Goal: Information Seeking & Learning: Check status

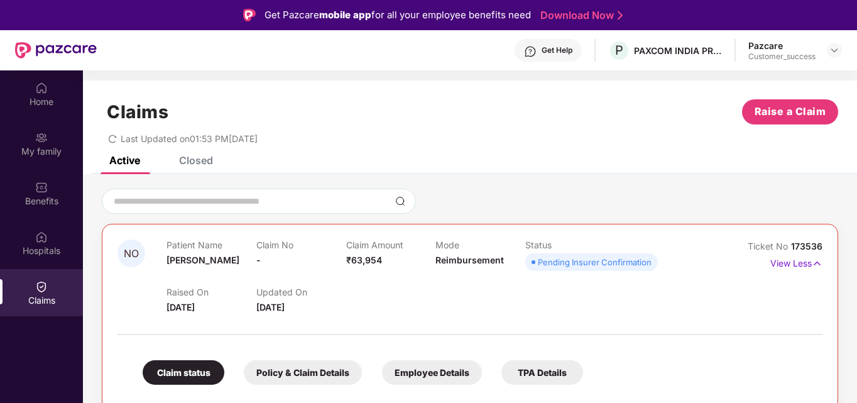
scroll to position [1, 0]
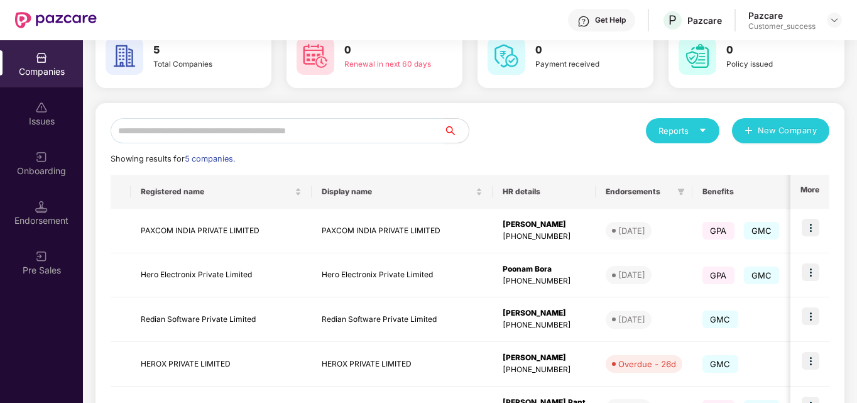
scroll to position [71, 0]
click at [809, 361] on img at bounding box center [810, 361] width 18 height 18
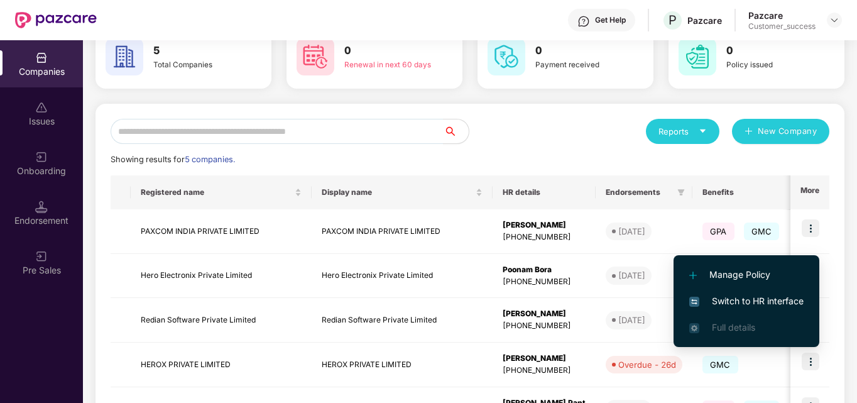
click at [776, 300] on span "Switch to HR interface" at bounding box center [746, 301] width 114 height 14
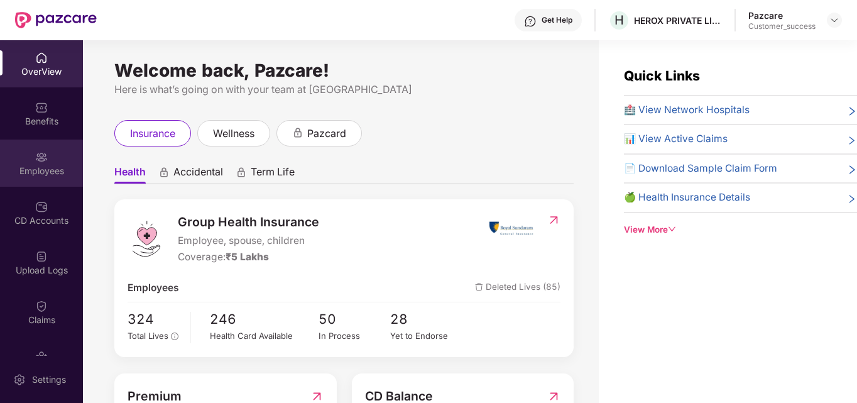
click at [50, 160] on div "Employees" at bounding box center [41, 162] width 83 height 47
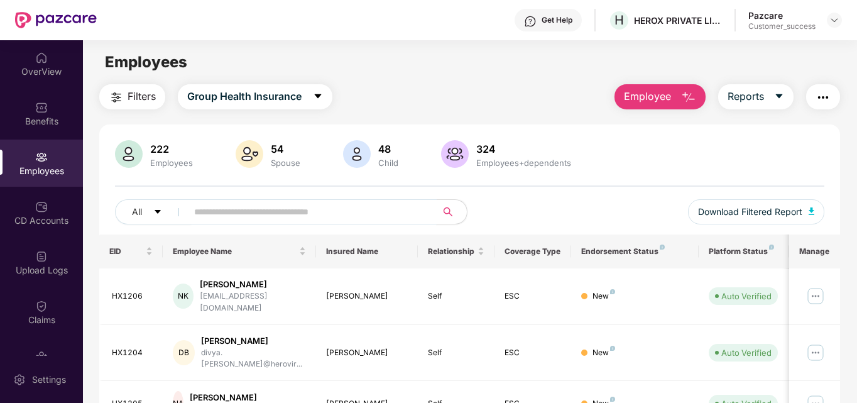
click at [251, 212] on input "text" at bounding box center [306, 211] width 225 height 19
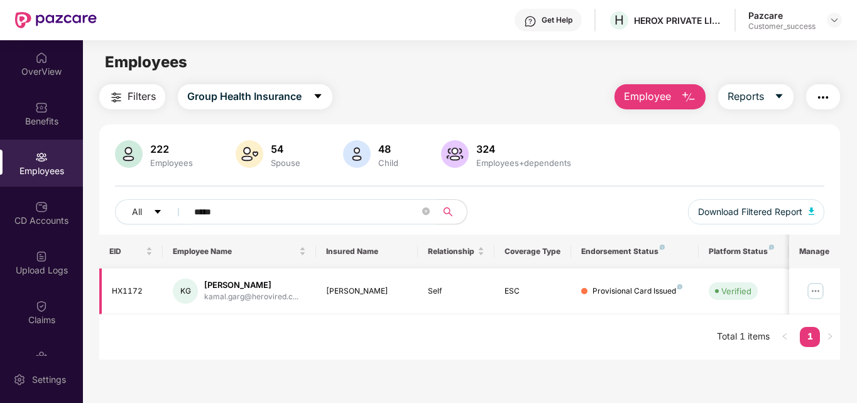
type input "*****"
click at [820, 292] on img at bounding box center [815, 291] width 20 height 20
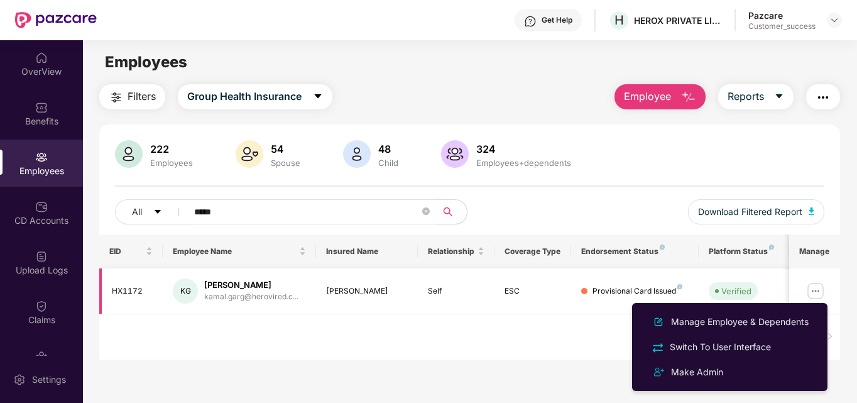
click at [544, 301] on td "ESC" at bounding box center [532, 291] width 77 height 46
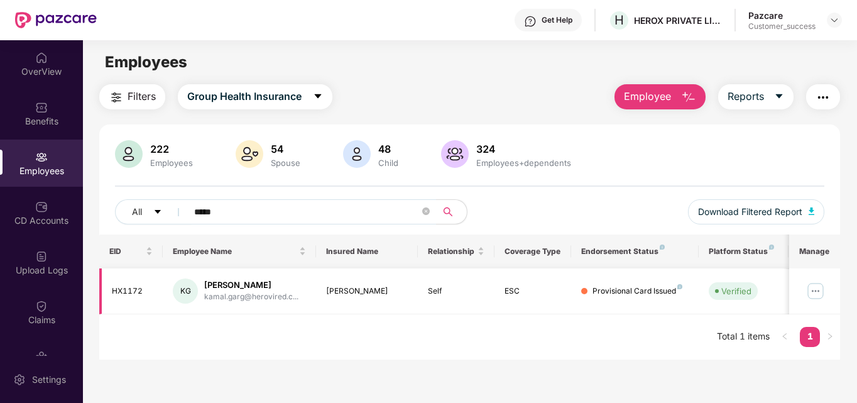
click at [812, 288] on img at bounding box center [815, 291] width 20 height 20
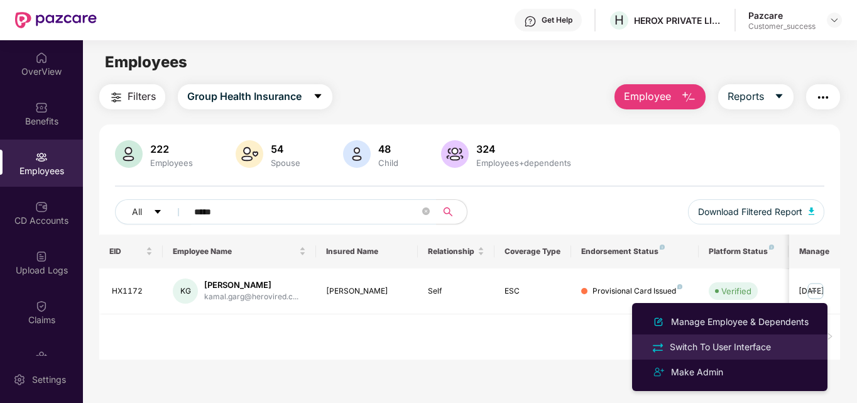
click at [704, 342] on div "Switch To User Interface" at bounding box center [720, 347] width 106 height 14
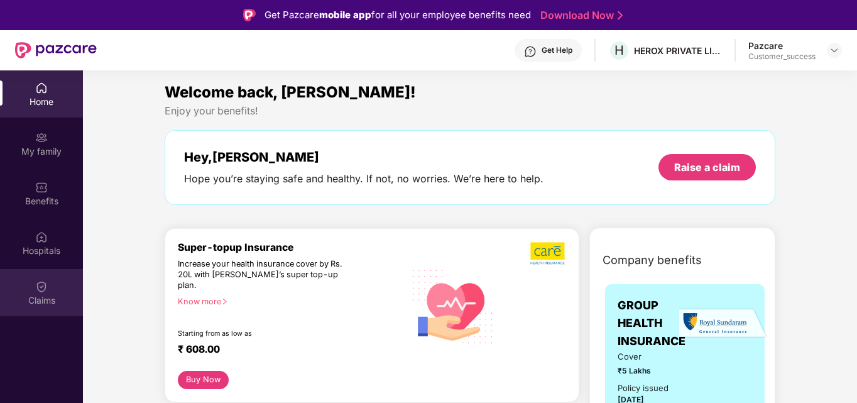
click at [38, 301] on div "Claims" at bounding box center [41, 300] width 83 height 13
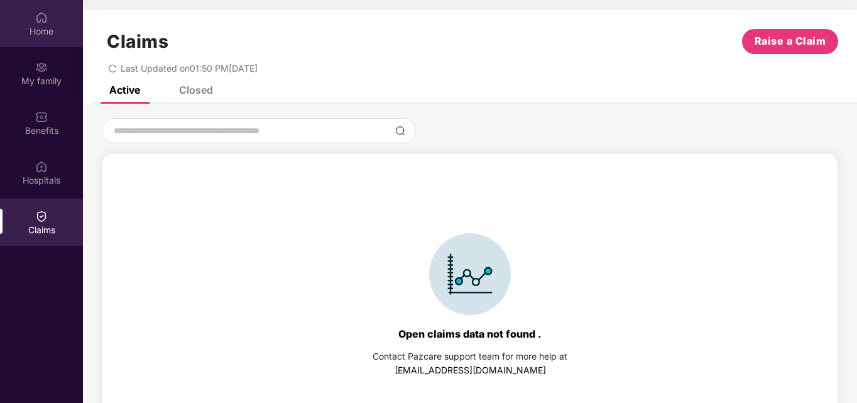
click at [56, 22] on div "Home" at bounding box center [41, 23] width 83 height 47
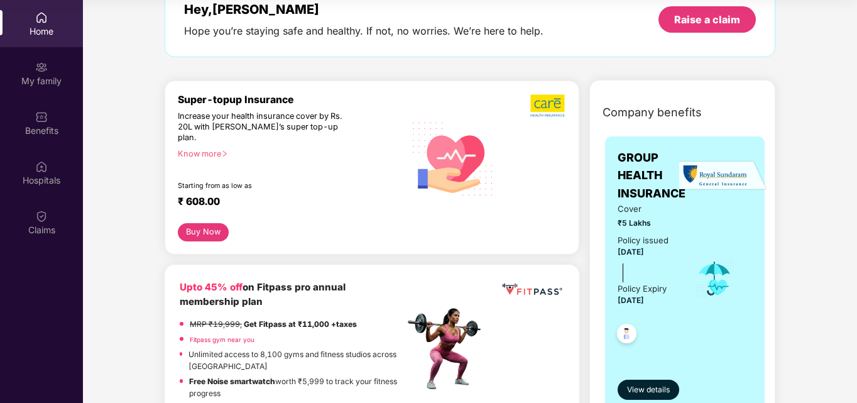
scroll to position [79, 0]
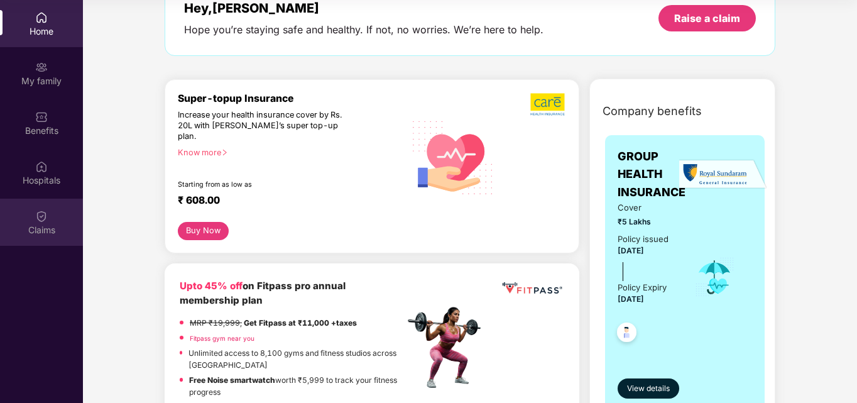
click at [45, 210] on img at bounding box center [41, 216] width 13 height 13
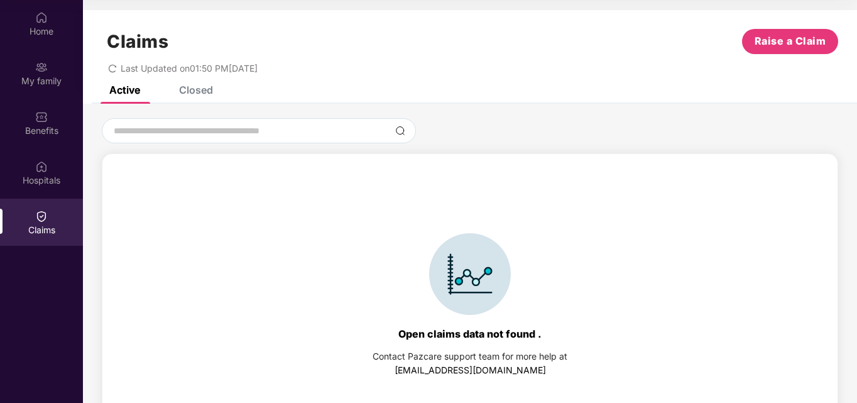
click at [203, 101] on div "Closed" at bounding box center [186, 90] width 53 height 28
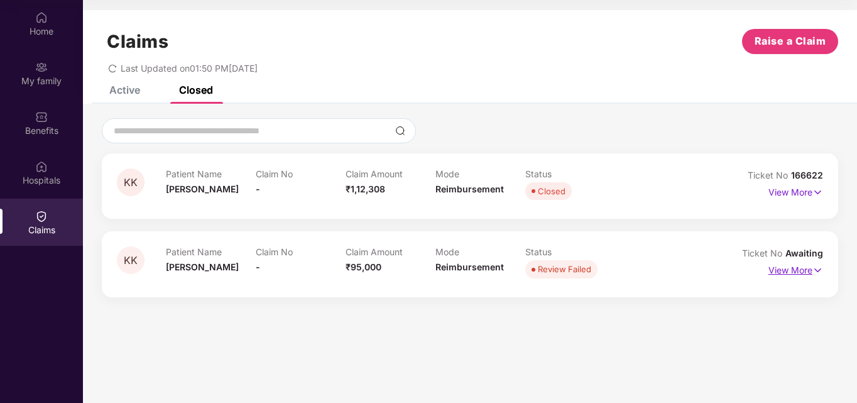
click at [813, 269] on img at bounding box center [817, 270] width 11 height 14
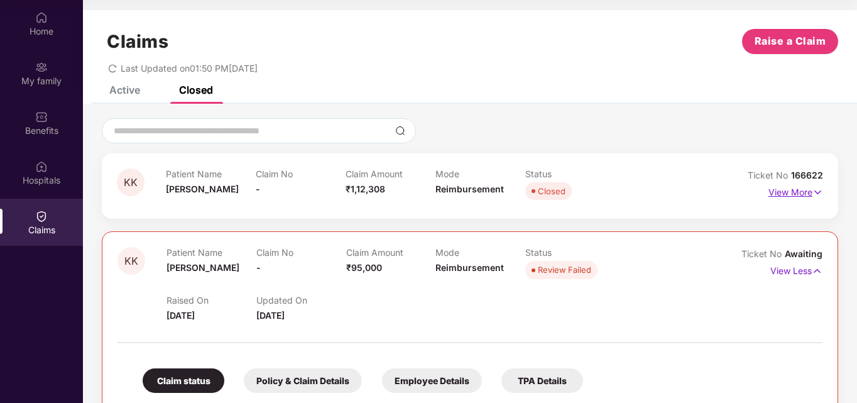
click at [796, 191] on p "View More" at bounding box center [795, 190] width 55 height 17
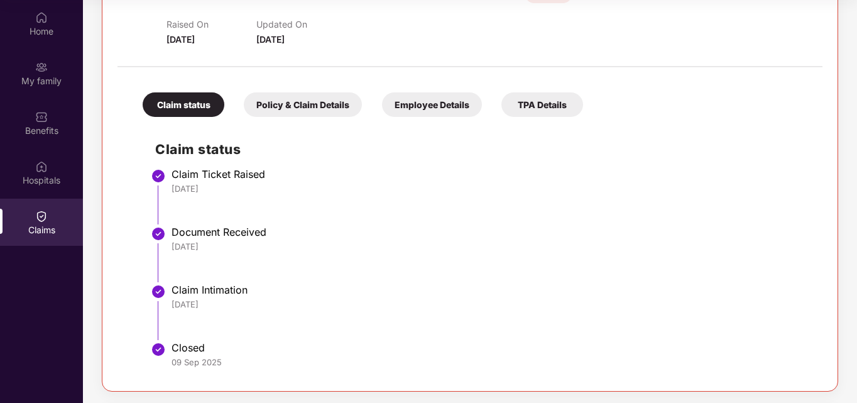
scroll to position [197, 0]
click at [324, 104] on div "Policy & Claim Details" at bounding box center [303, 105] width 118 height 24
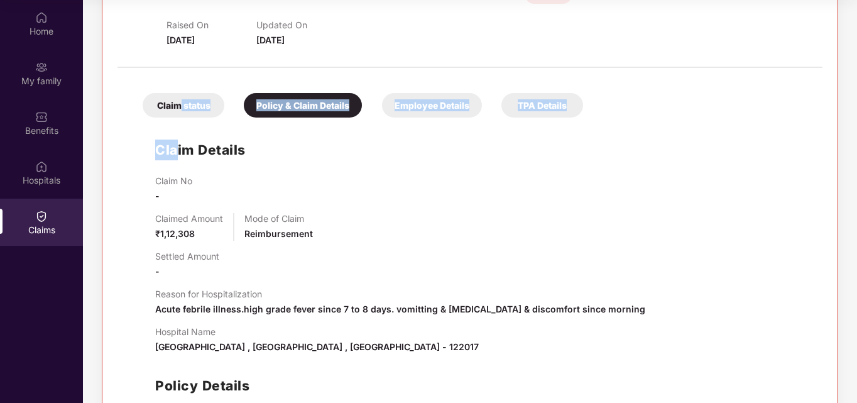
drag, startPoint x: 173, startPoint y: 124, endPoint x: 178, endPoint y: 112, distance: 12.7
click at [178, 112] on div "Claim status Policy & Claim Details Employee Details TPA Details Claim Details …" at bounding box center [469, 280] width 705 height 412
click at [178, 112] on div "Claim status" at bounding box center [184, 105] width 82 height 24
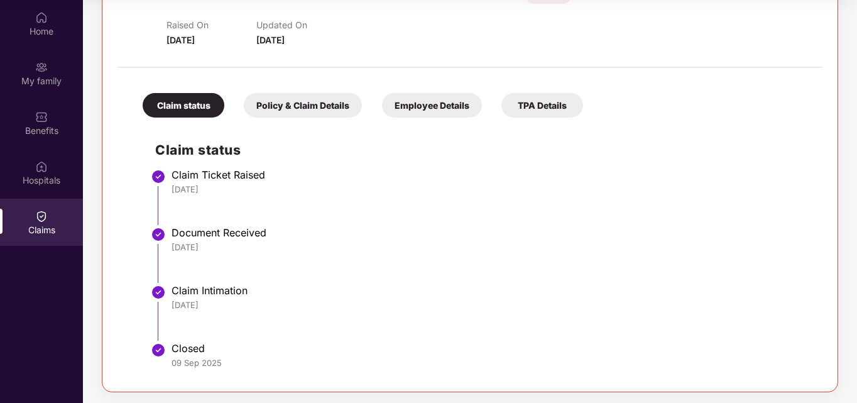
click at [285, 97] on div "Policy & Claim Details" at bounding box center [303, 105] width 118 height 24
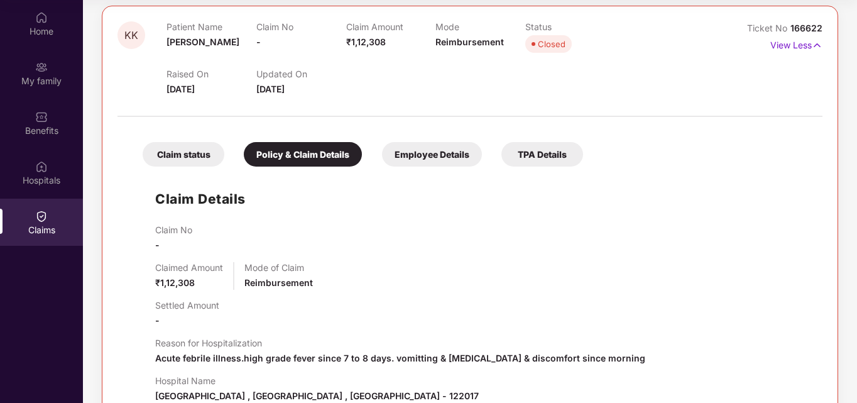
scroll to position [144, 0]
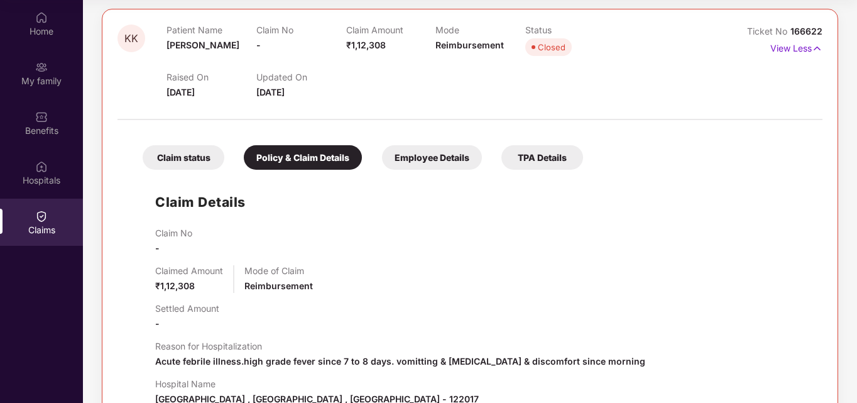
click at [420, 153] on div "Employee Details" at bounding box center [432, 157] width 100 height 24
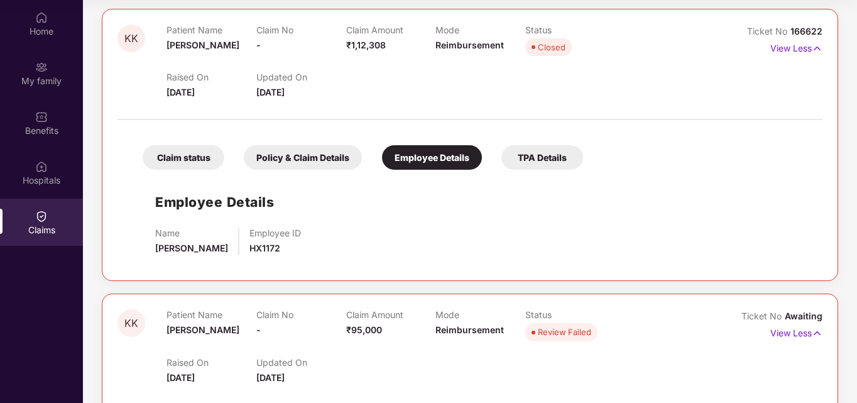
click at [180, 163] on div "Claim status" at bounding box center [184, 157] width 82 height 24
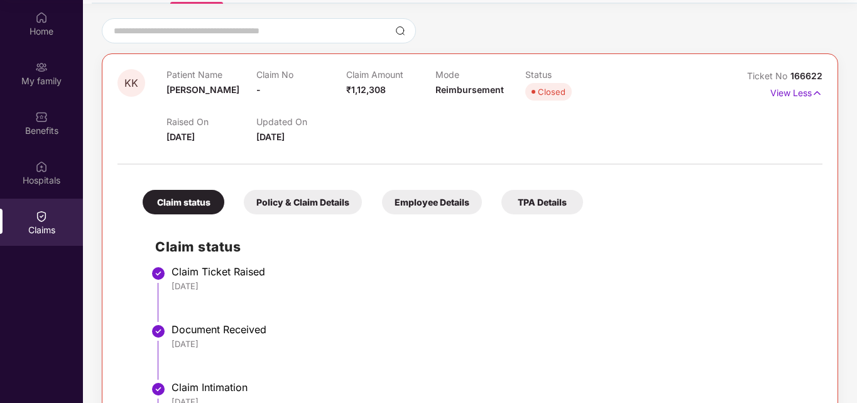
scroll to position [80, 0]
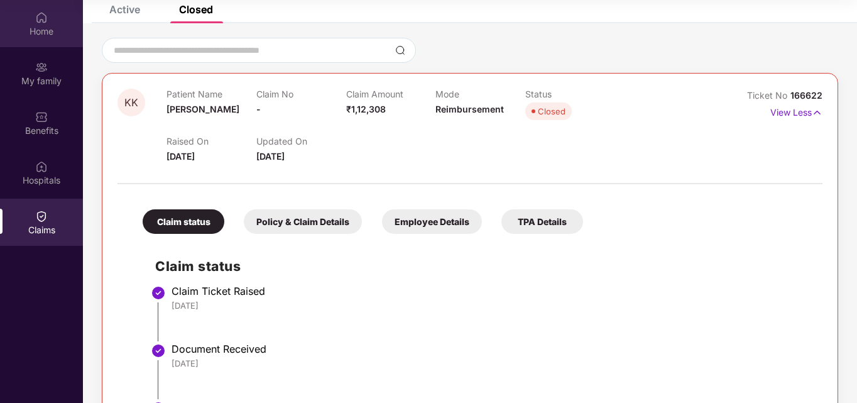
click at [44, 28] on div "Home" at bounding box center [41, 31] width 83 height 13
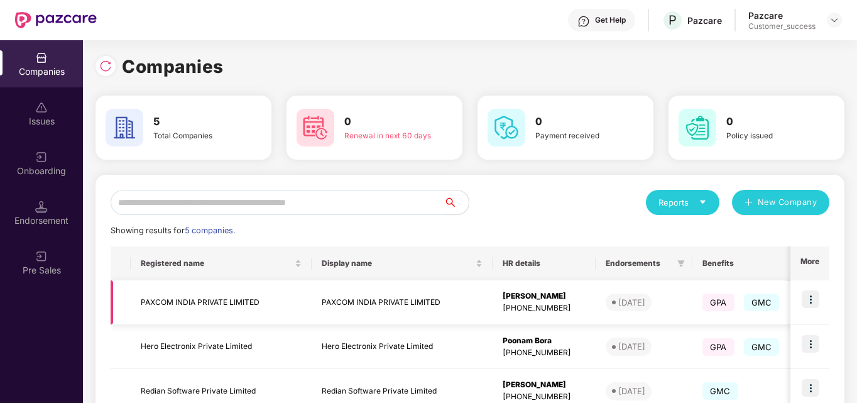
click at [815, 297] on img at bounding box center [810, 299] width 18 height 18
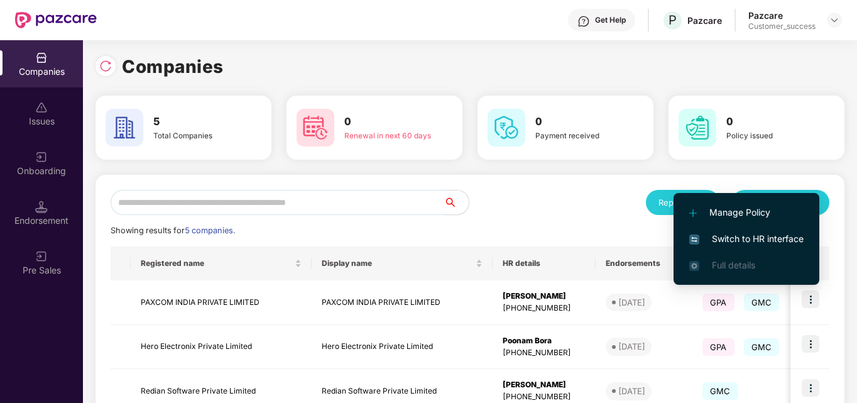
click at [756, 237] on span "Switch to HR interface" at bounding box center [746, 239] width 114 height 14
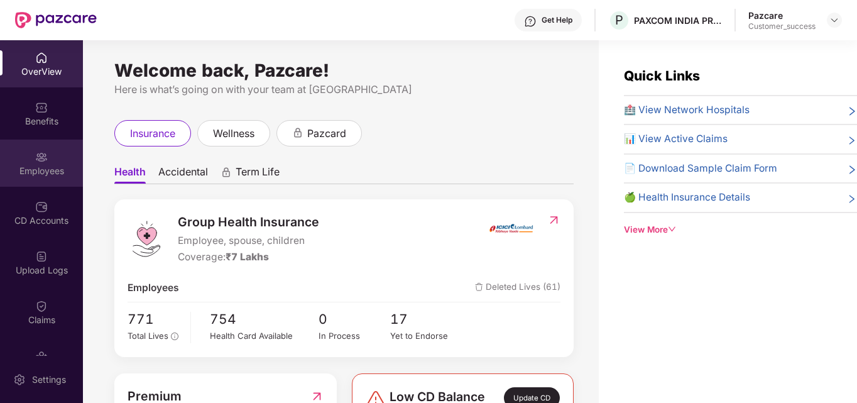
click at [41, 162] on img at bounding box center [41, 157] width 13 height 13
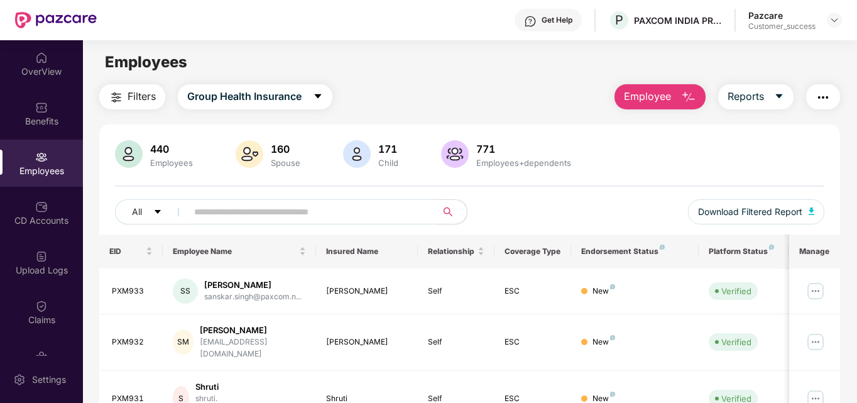
click at [347, 209] on input "text" at bounding box center [306, 211] width 225 height 19
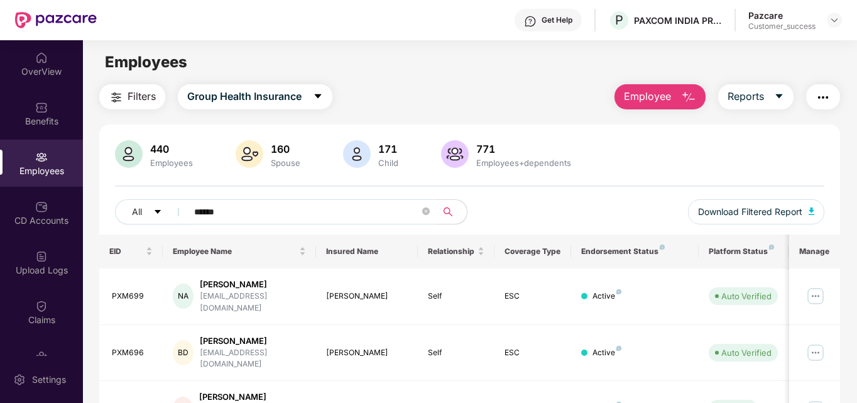
type input "******"
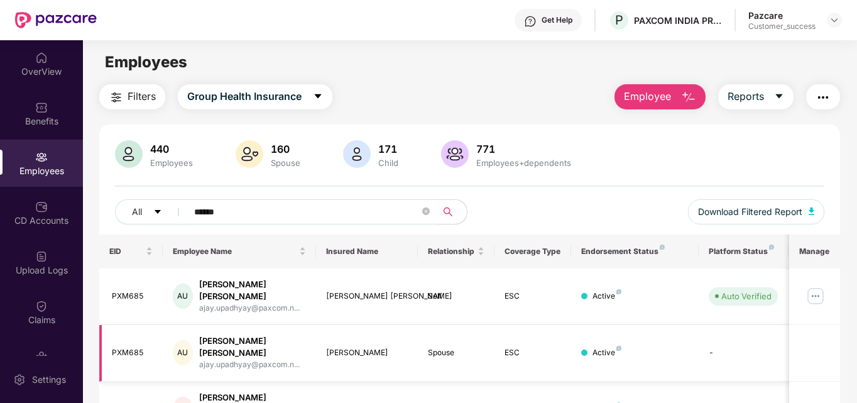
scroll to position [48, 0]
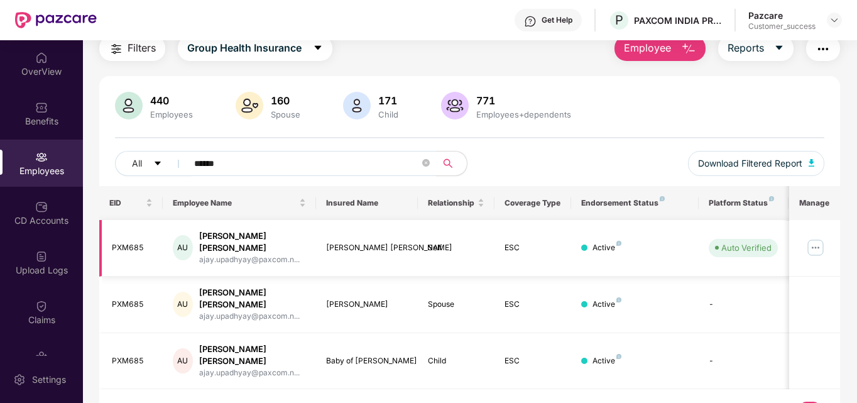
click at [807, 245] on img at bounding box center [815, 247] width 20 height 20
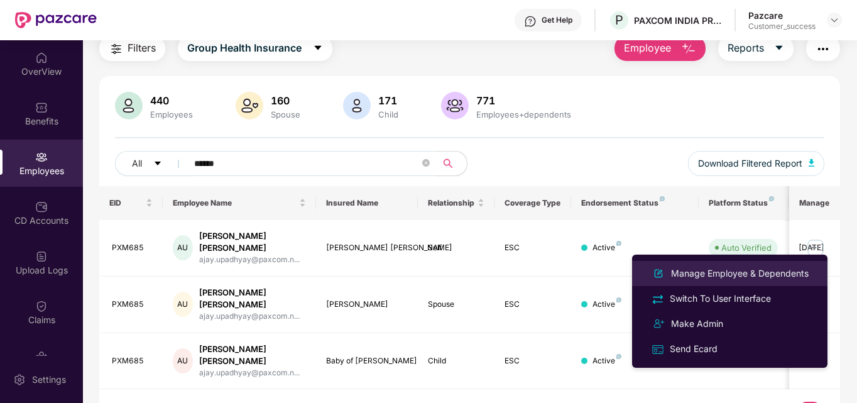
click at [725, 273] on div "Manage Employee & Dependents" at bounding box center [739, 273] width 143 height 14
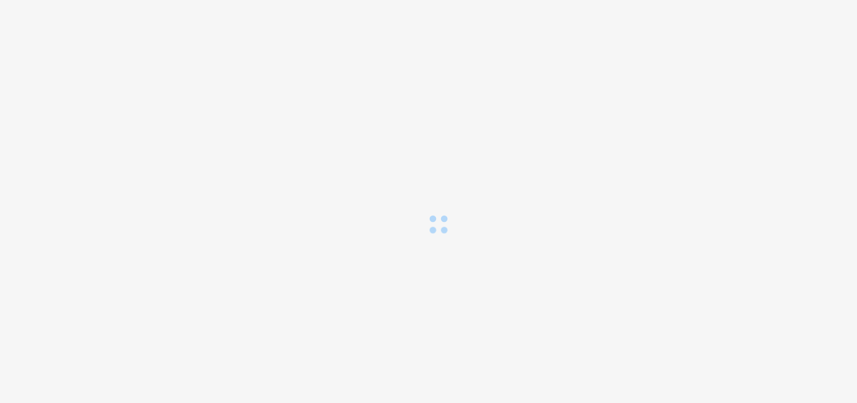
click at [557, 241] on body at bounding box center [428, 201] width 857 height 403
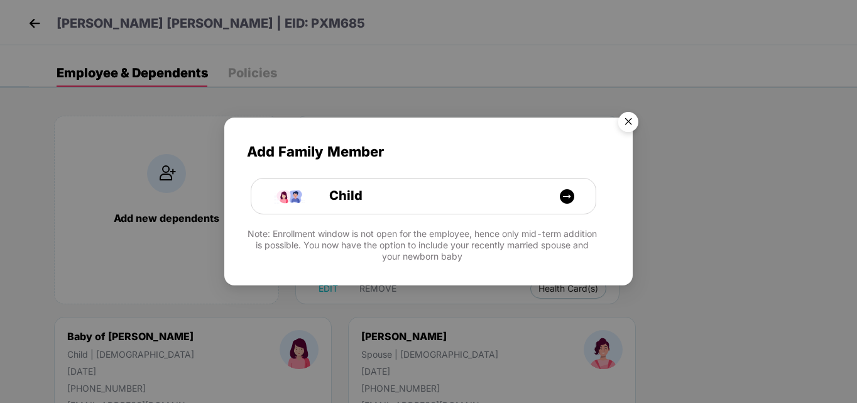
click at [630, 127] on img "Close" at bounding box center [628, 123] width 35 height 35
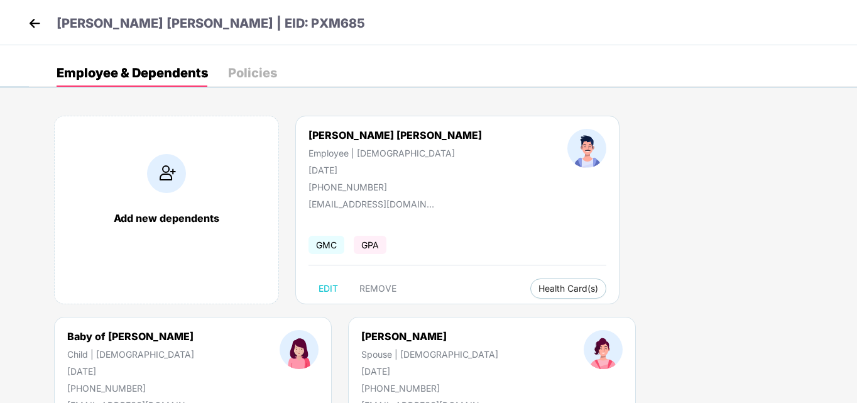
scroll to position [134, 0]
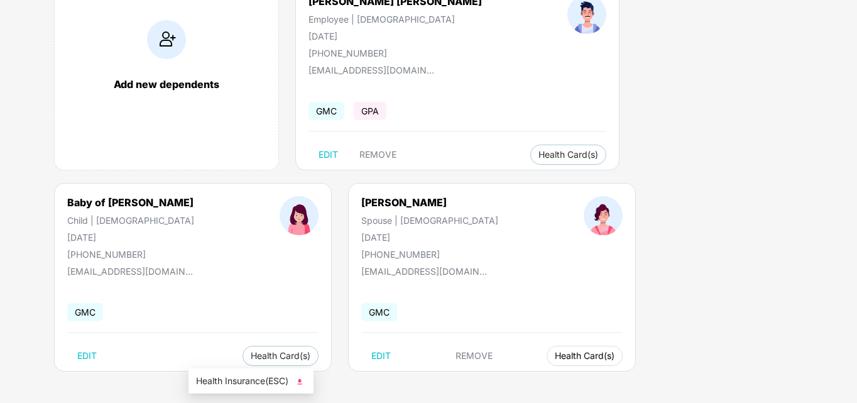
click at [546, 348] on button "Health Card(s)" at bounding box center [584, 355] width 76 height 20
click at [257, 376] on span "Health Insurance(ESC)" at bounding box center [251, 381] width 110 height 14
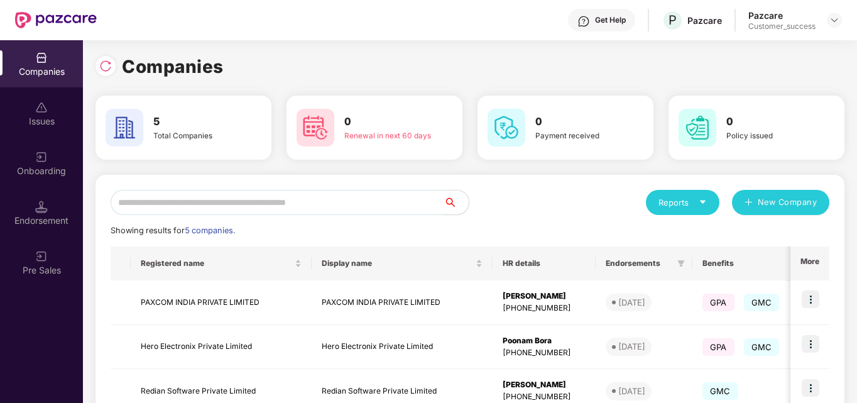
scroll to position [149, 0]
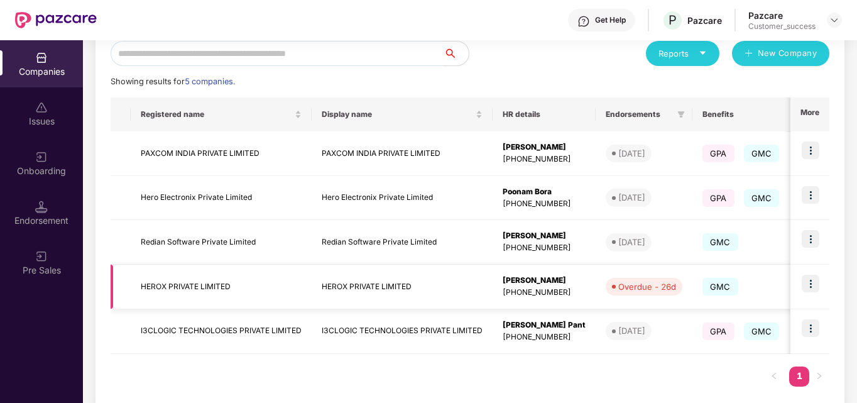
click at [813, 280] on img at bounding box center [810, 283] width 18 height 18
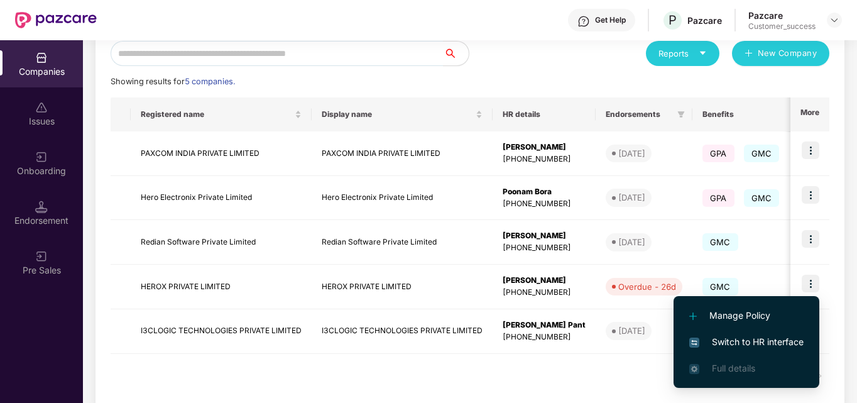
click at [723, 337] on span "Switch to HR interface" at bounding box center [746, 342] width 114 height 14
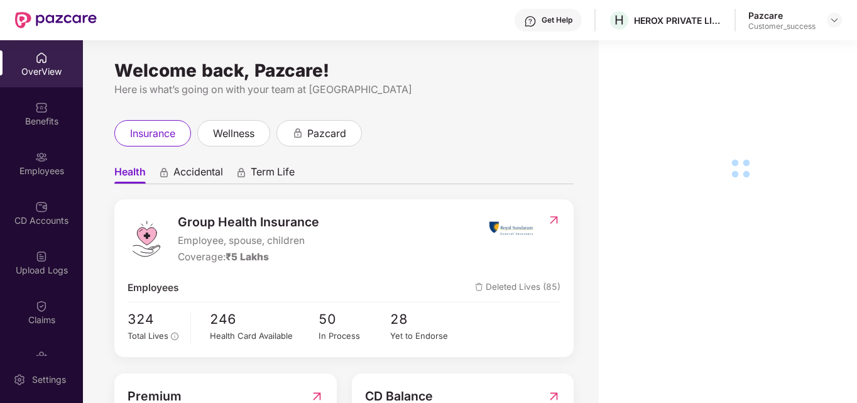
click at [50, 158] on div "Employees" at bounding box center [41, 162] width 83 height 47
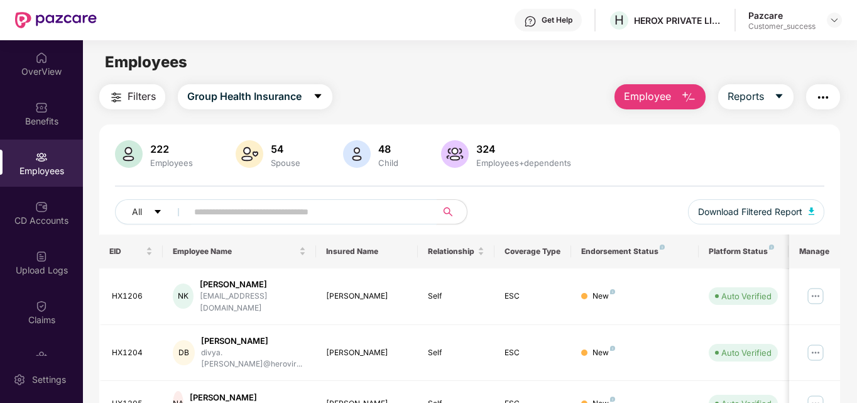
click at [272, 212] on input "text" at bounding box center [306, 211] width 225 height 19
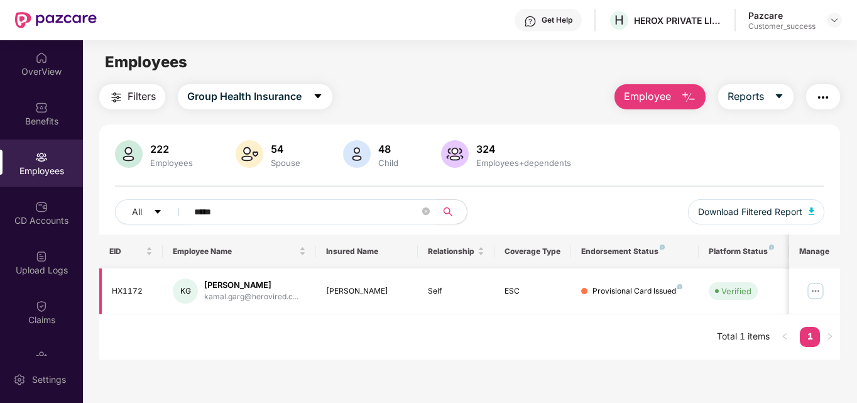
type input "*****"
click at [815, 286] on img at bounding box center [815, 291] width 20 height 20
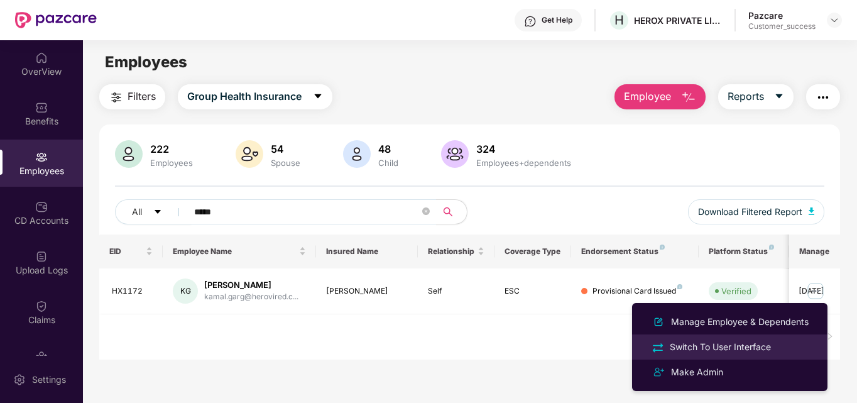
click at [714, 345] on div "Switch To User Interface" at bounding box center [720, 347] width 106 height 14
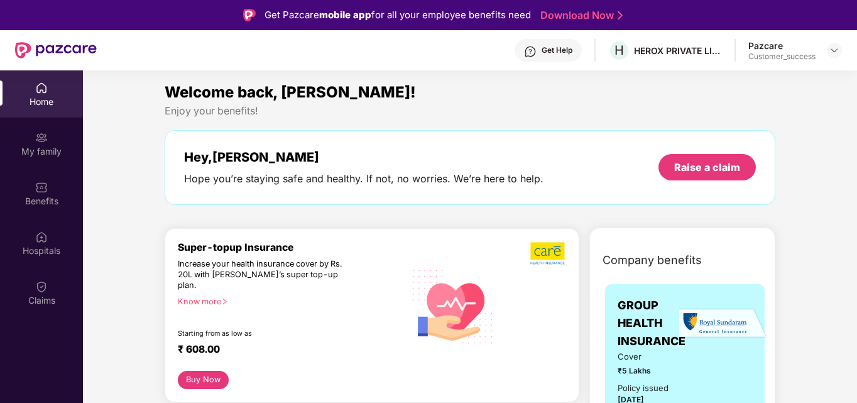
click at [48, 281] on div "Claims" at bounding box center [41, 292] width 83 height 47
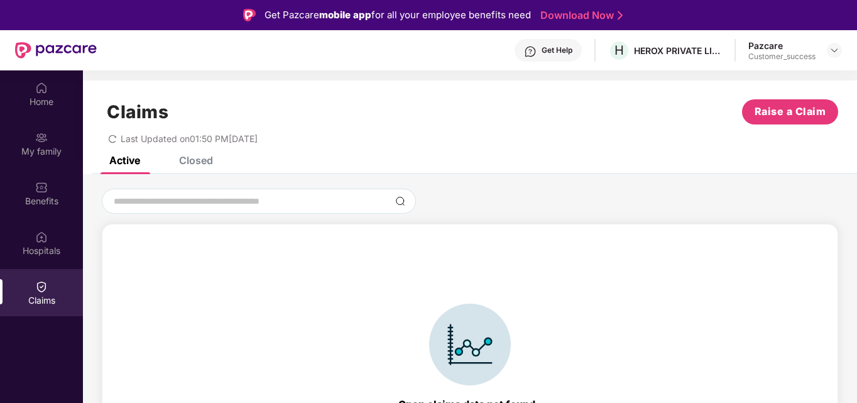
click at [204, 166] on div "Closed" at bounding box center [186, 160] width 53 height 28
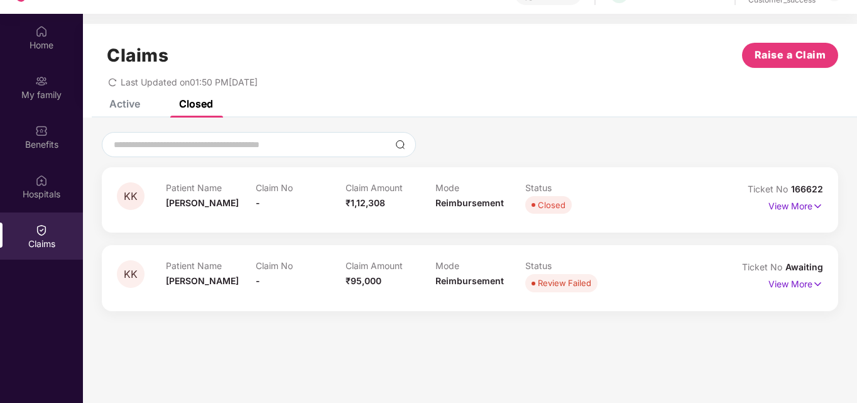
scroll to position [58, 0]
click at [407, 206] on div "Claim Amount ₹1,12,308" at bounding box center [390, 198] width 90 height 35
click at [814, 201] on img at bounding box center [817, 205] width 11 height 14
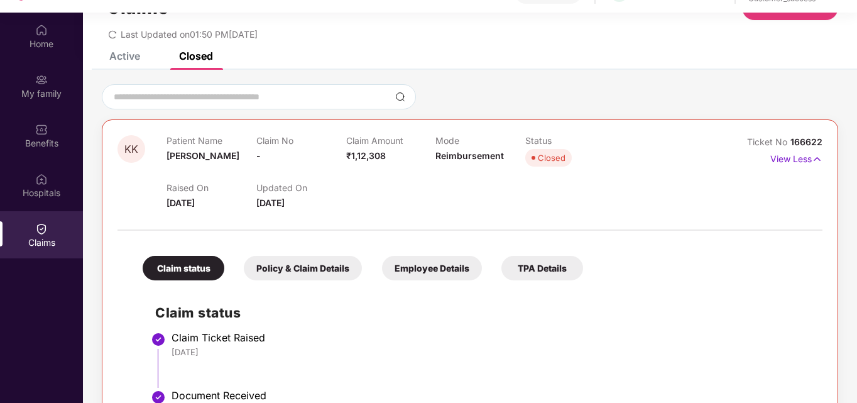
scroll to position [46, 0]
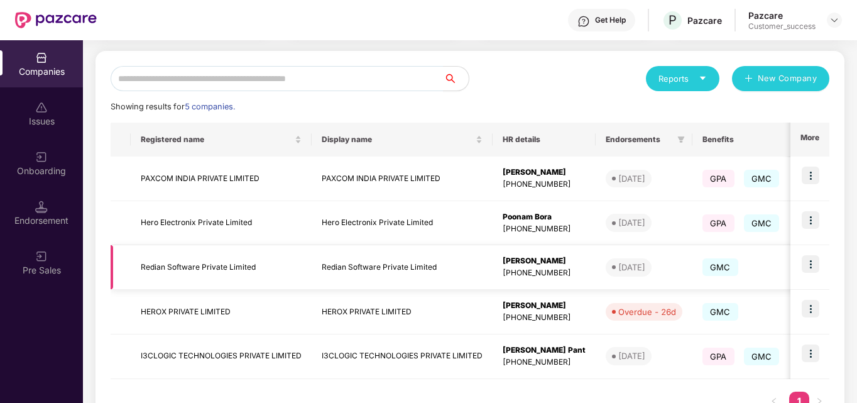
scroll to position [170, 0]
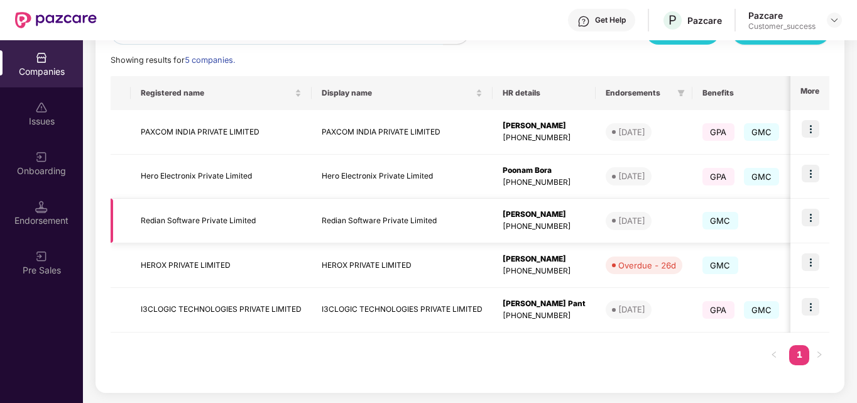
click at [802, 220] on img at bounding box center [810, 218] width 18 height 18
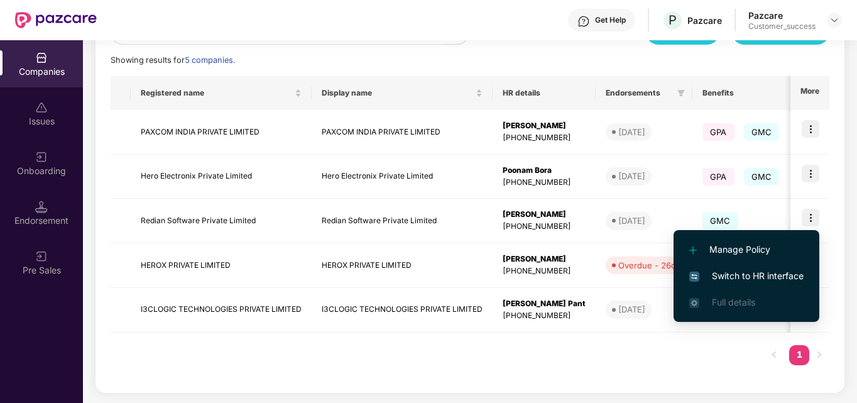
click at [758, 273] on span "Switch to HR interface" at bounding box center [746, 276] width 114 height 14
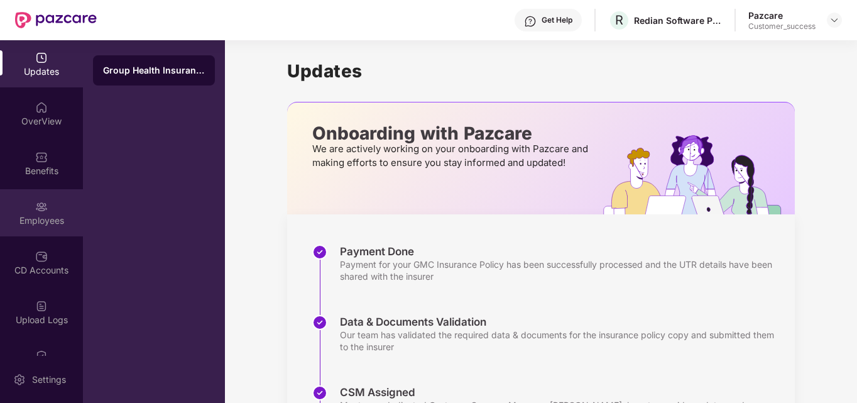
click at [46, 217] on div "Employees" at bounding box center [41, 220] width 83 height 13
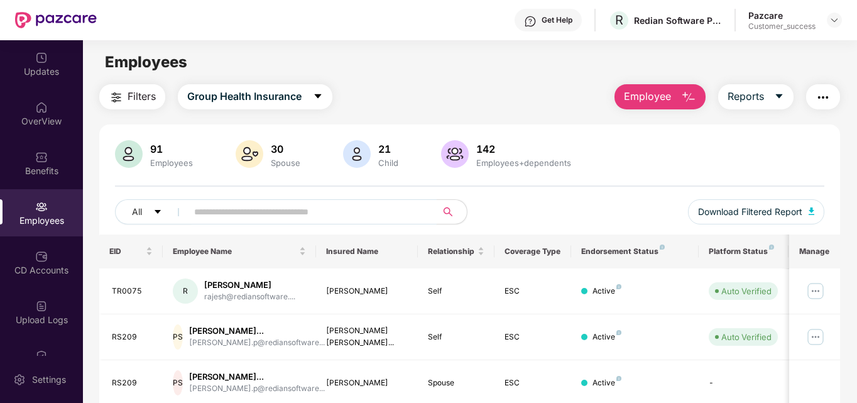
click at [311, 209] on input "text" at bounding box center [306, 211] width 225 height 19
paste input "**********"
type input "**********"
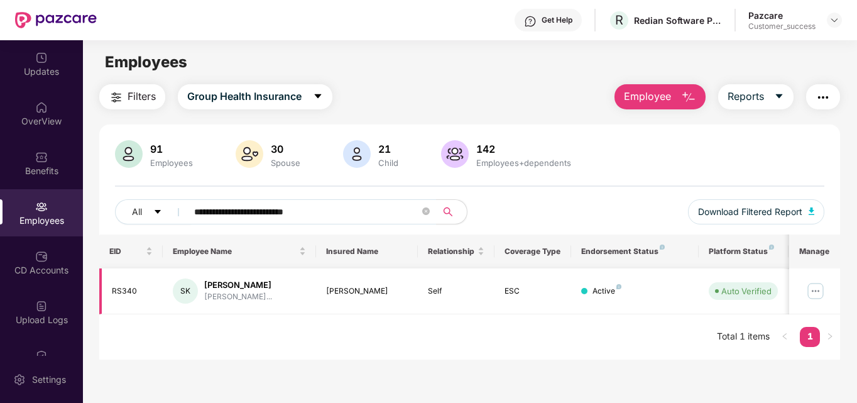
click at [822, 286] on img at bounding box center [815, 291] width 20 height 20
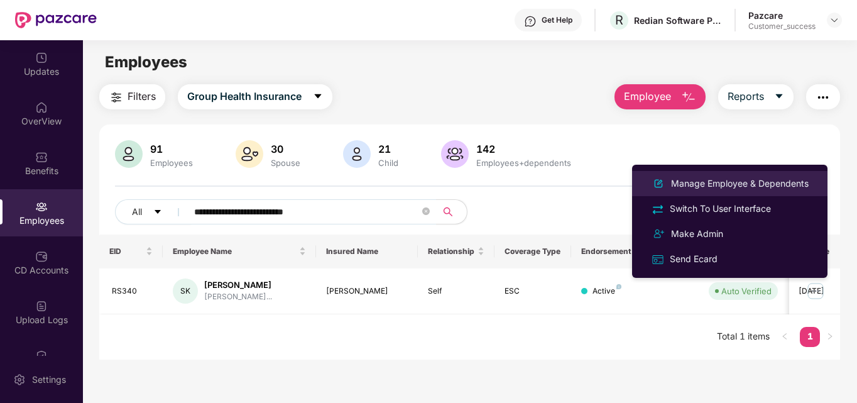
click at [737, 187] on div "Manage Employee & Dependents" at bounding box center [739, 184] width 143 height 14
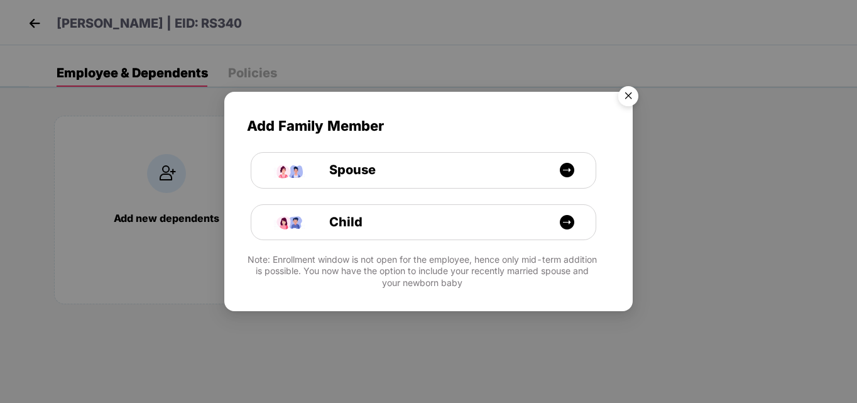
click at [629, 80] on img "Close" at bounding box center [628, 97] width 35 height 35
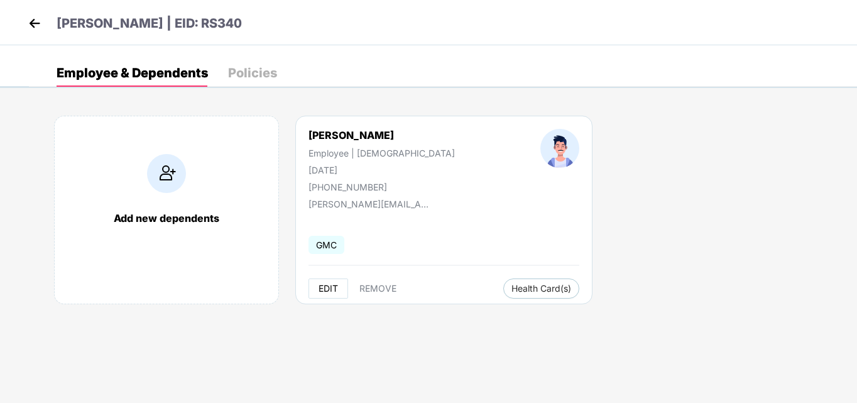
click at [323, 283] on span "EDIT" at bounding box center [327, 288] width 19 height 10
select select "****"
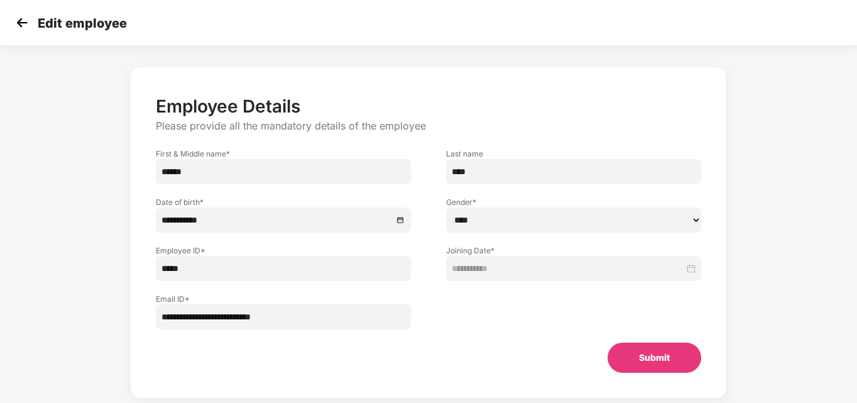
scroll to position [29, 0]
click at [224, 219] on input "**********" at bounding box center [276, 219] width 231 height 14
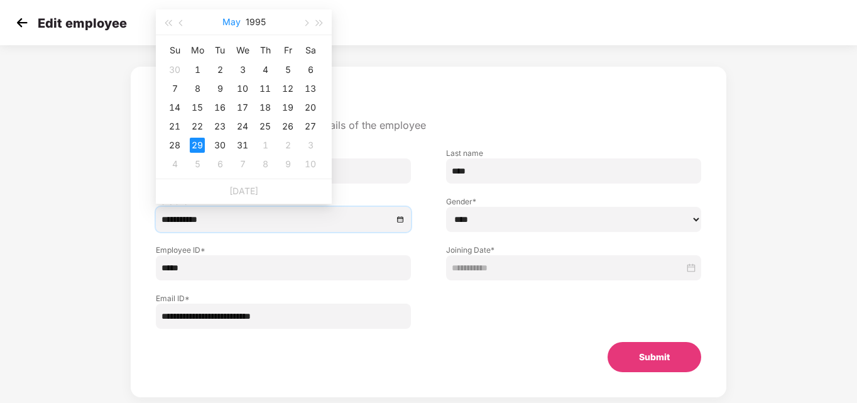
click at [229, 24] on button "May" at bounding box center [231, 21] width 18 height 25
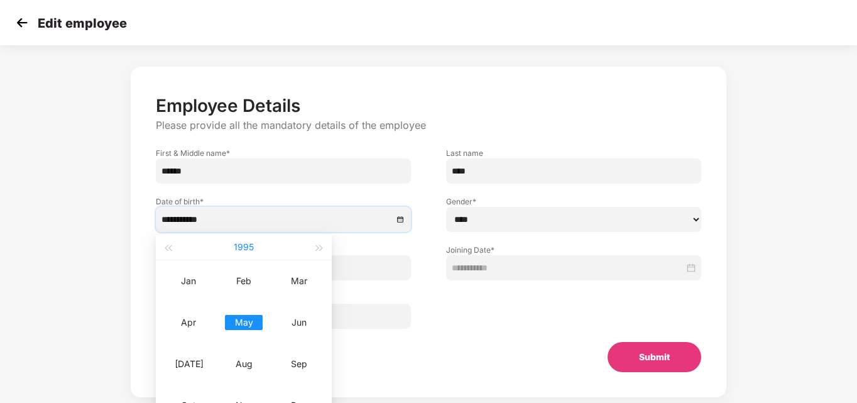
click at [243, 247] on button "1995" at bounding box center [244, 246] width 20 height 25
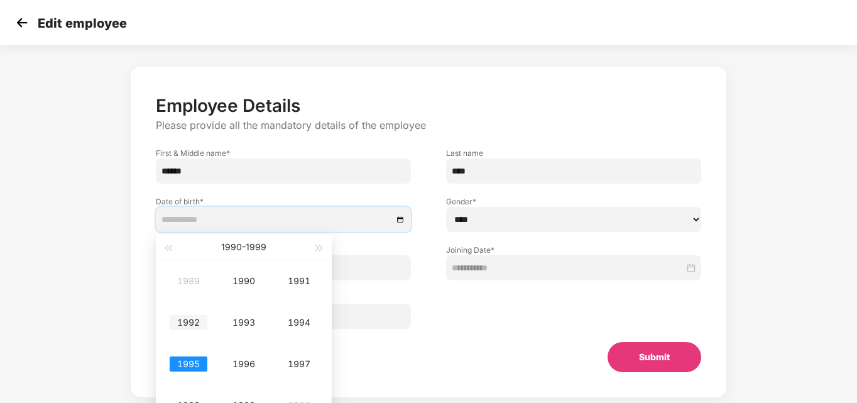
click at [190, 323] on div "1992" at bounding box center [189, 322] width 38 height 15
click at [94, 286] on div "**********" at bounding box center [429, 244] width 714 height 368
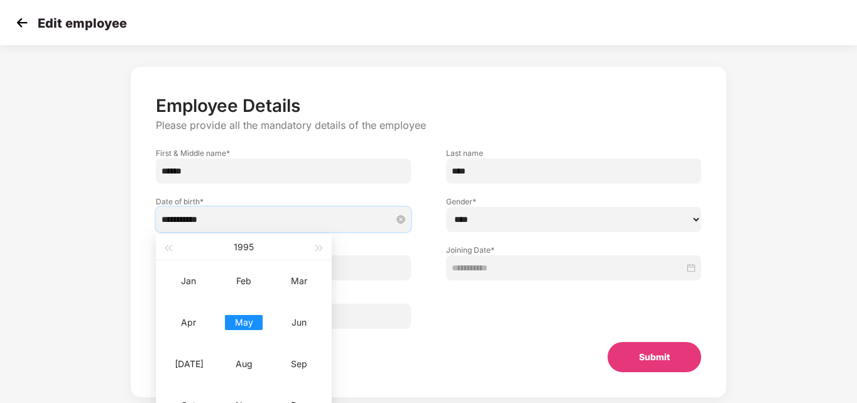
click at [213, 218] on input "**********" at bounding box center [276, 219] width 231 height 14
click at [244, 248] on button "1995" at bounding box center [244, 246] width 20 height 25
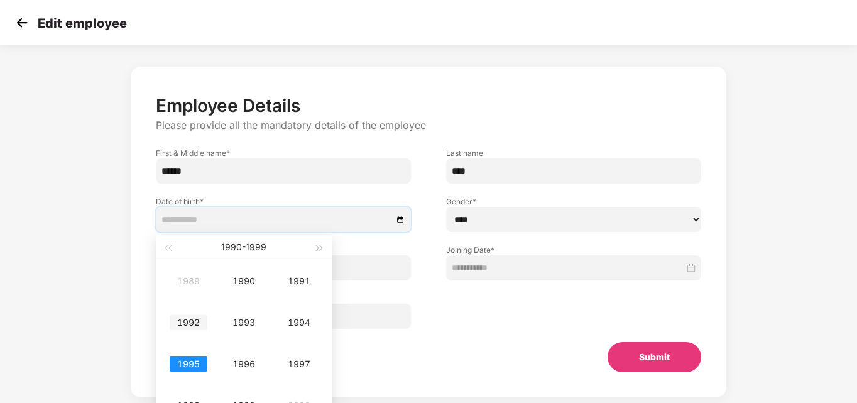
click at [180, 320] on div "1992" at bounding box center [189, 322] width 38 height 15
click at [180, 320] on div "Apr" at bounding box center [189, 322] width 38 height 15
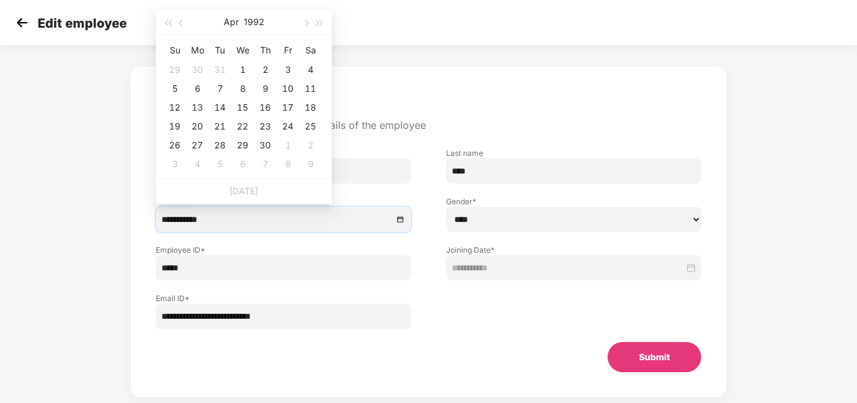
click at [125, 265] on div "**********" at bounding box center [429, 244] width 714 height 368
click at [198, 219] on input "**********" at bounding box center [276, 219] width 231 height 14
click at [254, 19] on button "1995" at bounding box center [256, 21] width 20 height 25
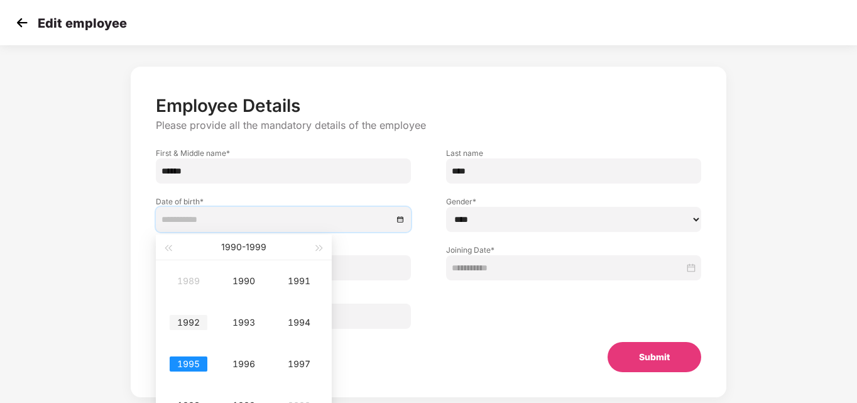
scroll to position [55, 0]
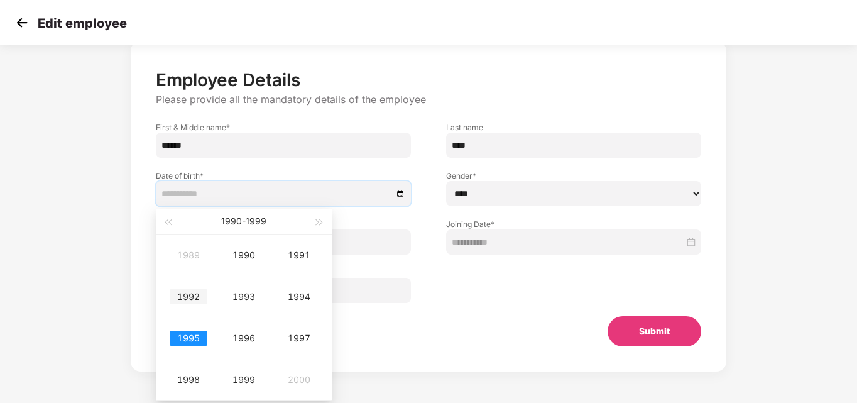
click at [190, 296] on div "1992" at bounding box center [189, 296] width 38 height 15
type input "**********"
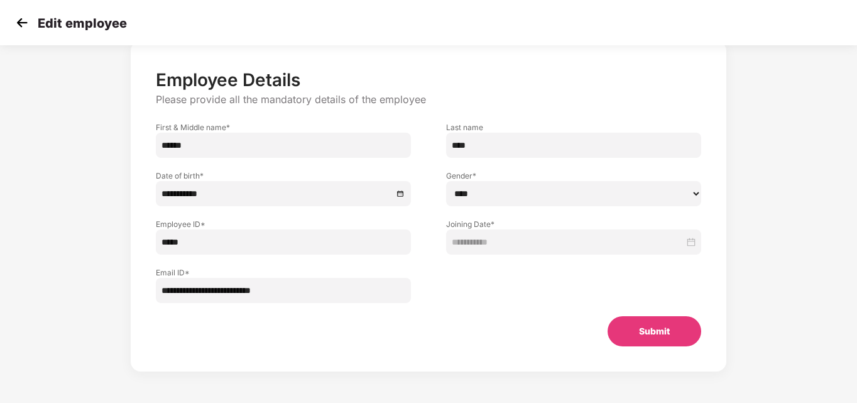
click at [143, 226] on div "Employee ID * *****" at bounding box center [283, 230] width 290 height 48
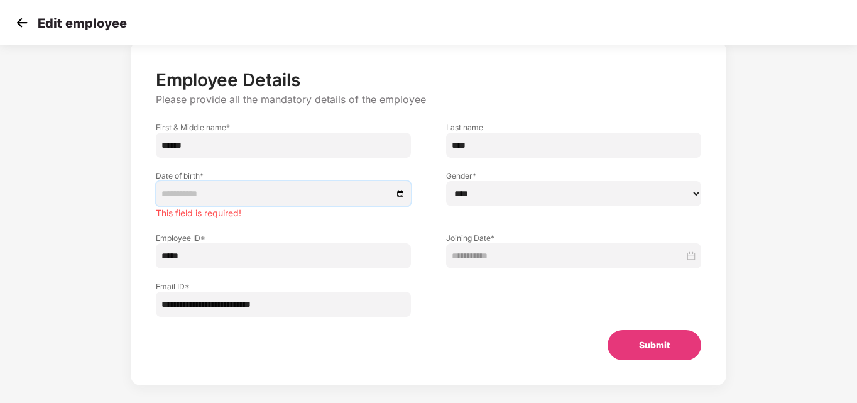
click at [204, 192] on input at bounding box center [276, 194] width 231 height 14
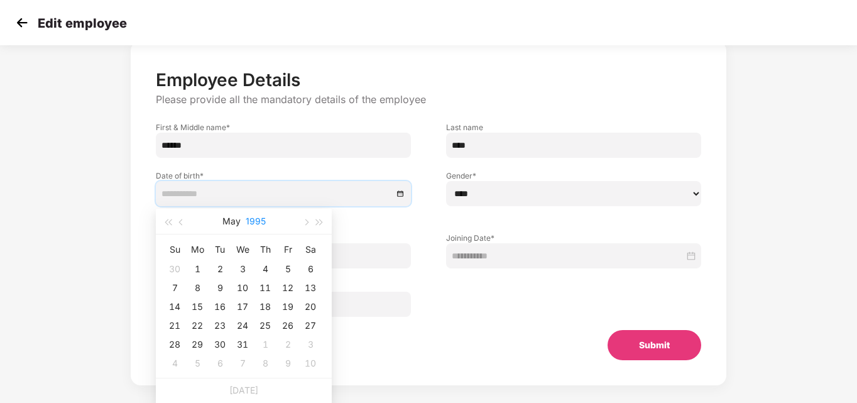
click at [264, 219] on button "1995" at bounding box center [256, 221] width 20 height 25
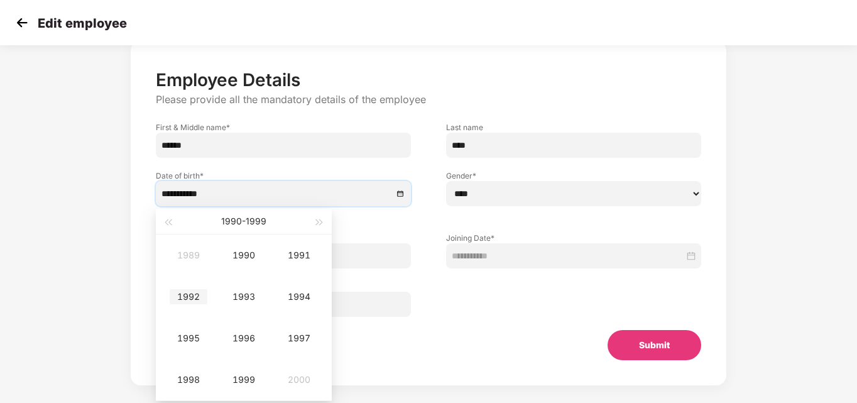
type input "**********"
click at [186, 296] on div "1992" at bounding box center [189, 296] width 38 height 15
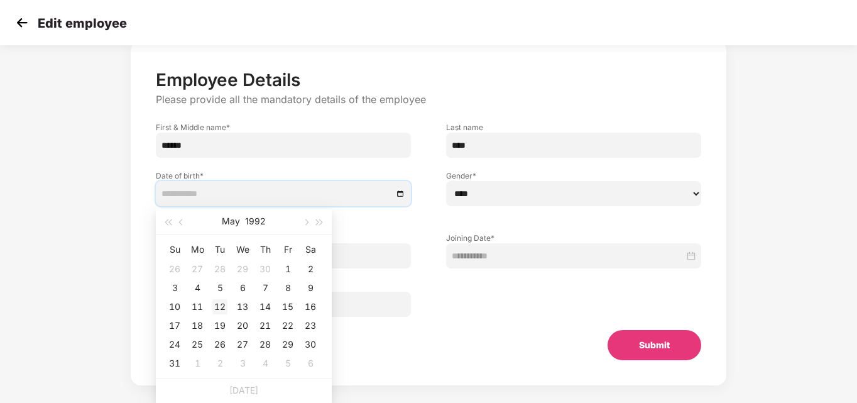
type input "**********"
click at [288, 340] on div "29" at bounding box center [287, 344] width 15 height 15
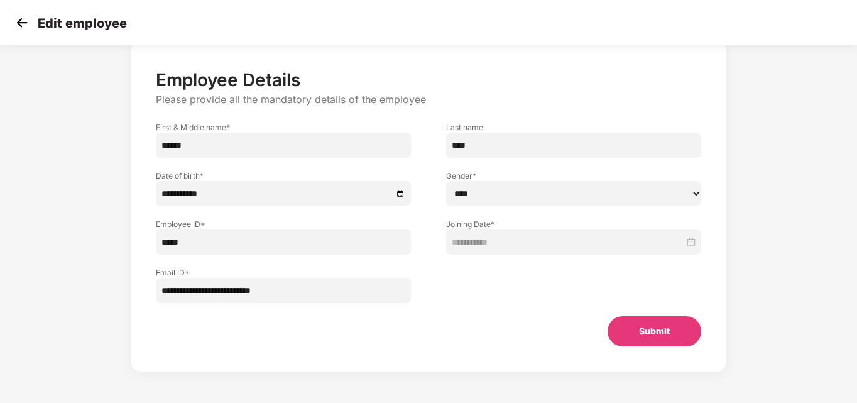
click at [28, 269] on div "**********" at bounding box center [428, 200] width 857 height 406
click at [623, 327] on button "Submit" at bounding box center [654, 331] width 94 height 30
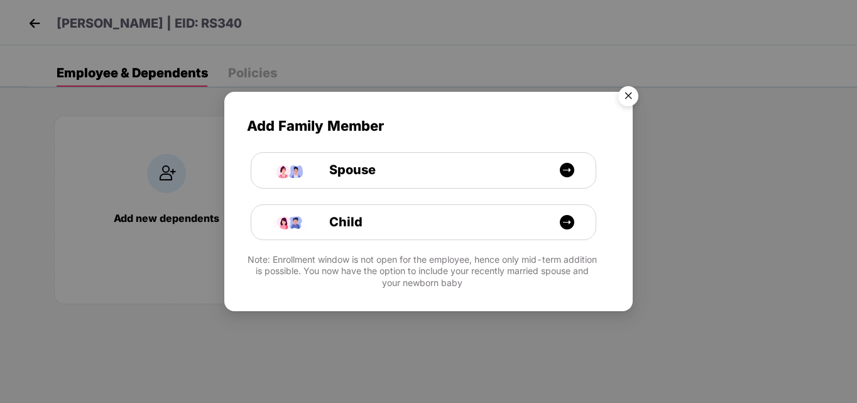
click at [627, 97] on img "Close" at bounding box center [628, 97] width 35 height 35
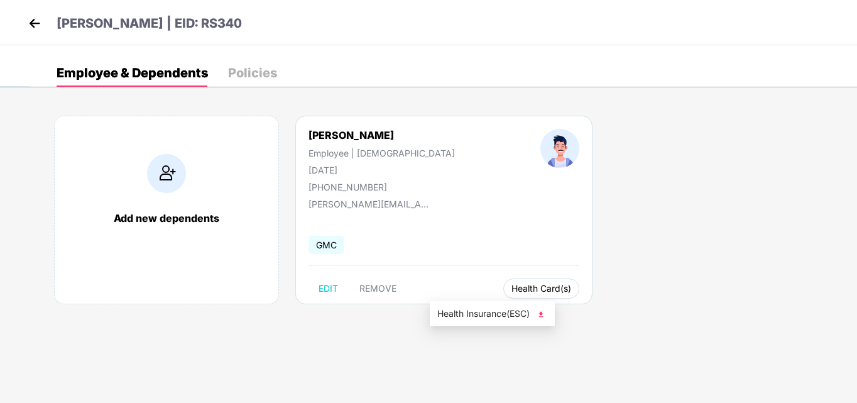
click at [503, 280] on button "Health Card(s)" at bounding box center [541, 288] width 76 height 20
click at [547, 313] on img at bounding box center [541, 314] width 13 height 13
click at [35, 23] on img at bounding box center [34, 23] width 19 height 19
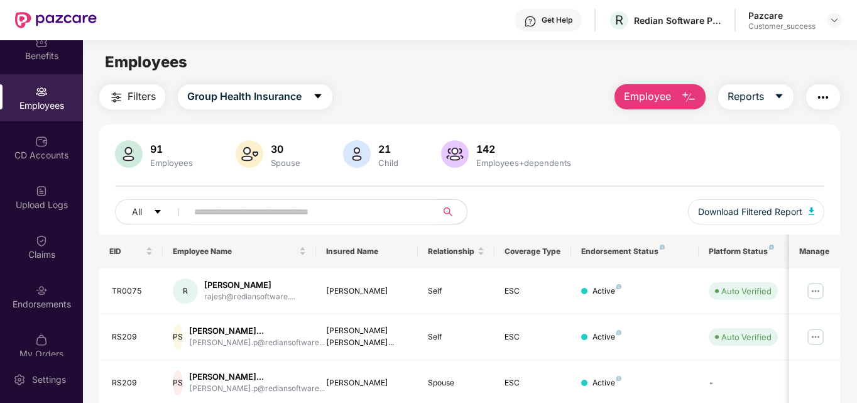
scroll to position [131, 0]
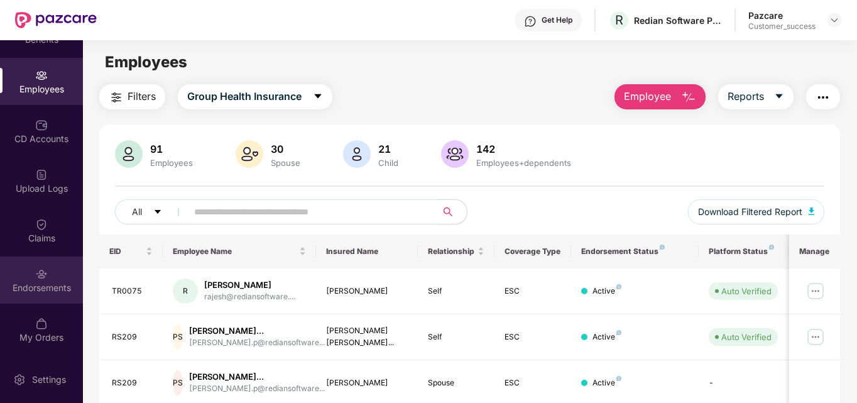
click at [35, 279] on img at bounding box center [41, 274] width 13 height 13
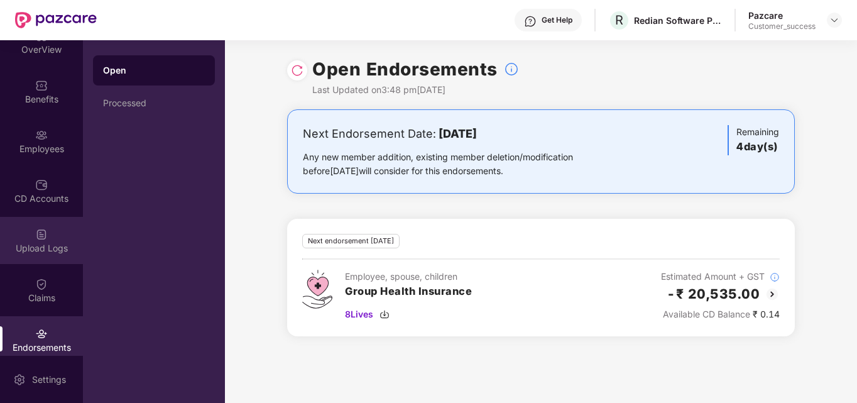
scroll to position [71, 0]
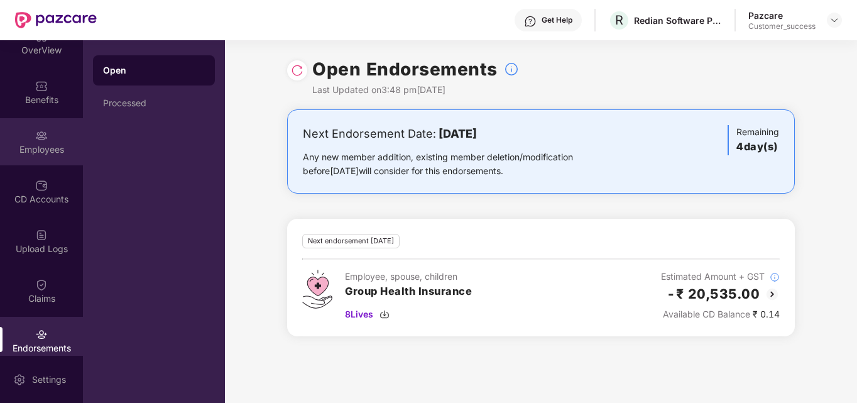
click at [42, 150] on div "Employees" at bounding box center [41, 149] width 83 height 13
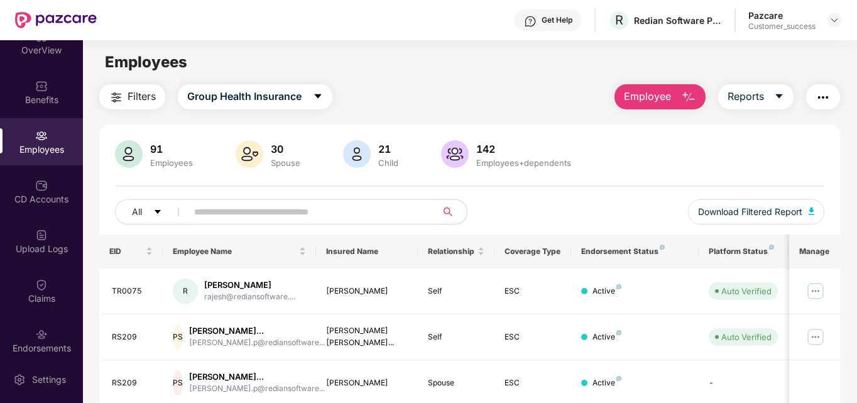
click at [259, 208] on input "text" at bounding box center [306, 211] width 225 height 19
paste input "**********"
type input "**********"
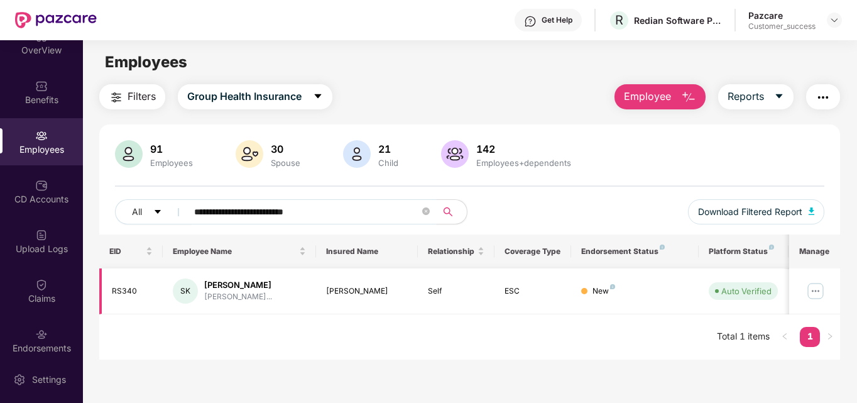
click at [813, 291] on img at bounding box center [815, 291] width 20 height 20
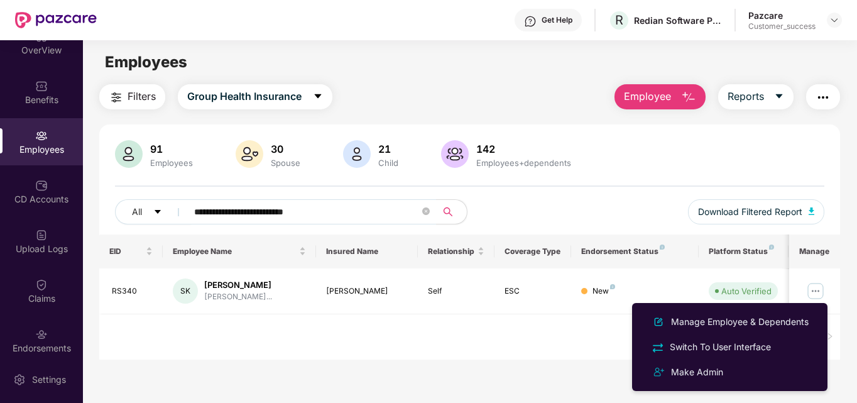
click at [523, 345] on div "EID Employee Name Insured Name Relationship Coverage Type Endorsement Status Pl…" at bounding box center [469, 296] width 741 height 125
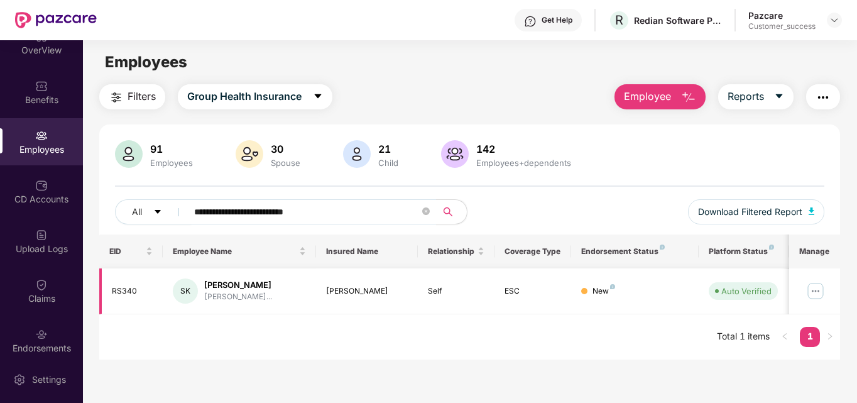
click at [816, 288] on img at bounding box center [815, 291] width 20 height 20
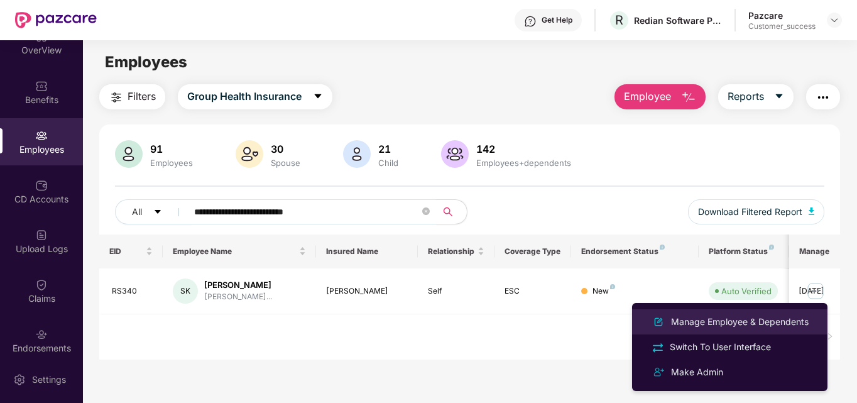
click at [725, 330] on li "Manage Employee & Dependents" at bounding box center [729, 321] width 195 height 25
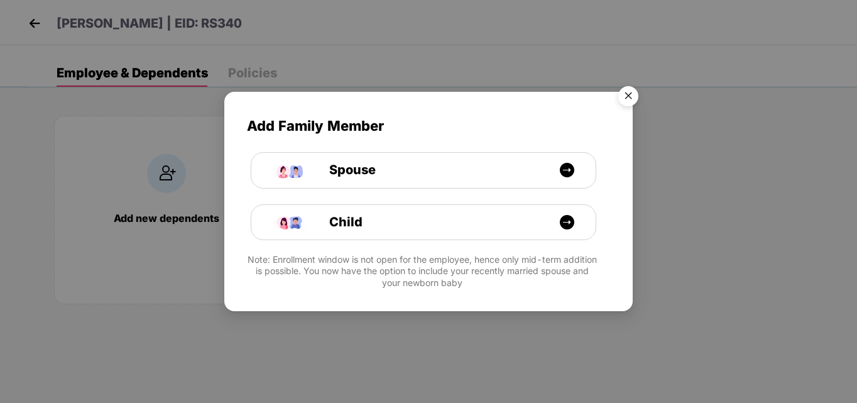
click at [636, 98] on img "Close" at bounding box center [628, 97] width 35 height 35
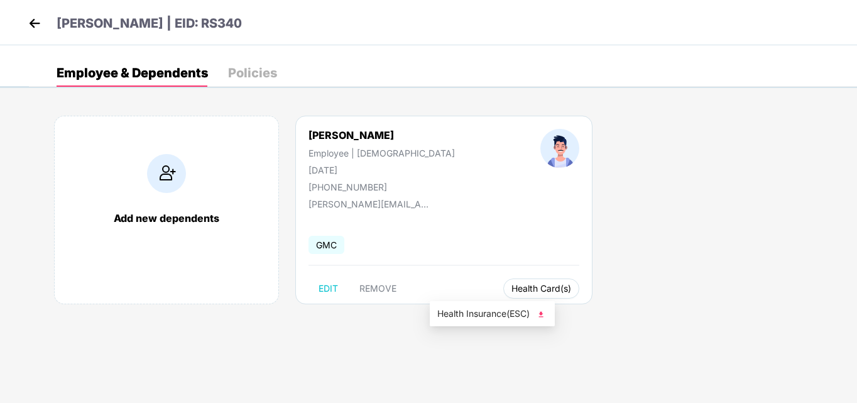
click at [511, 290] on span "Health Card(s)" at bounding box center [541, 288] width 60 height 6
click at [468, 315] on span "Health Insurance(ESC)" at bounding box center [492, 314] width 110 height 14
click at [33, 19] on img at bounding box center [34, 23] width 19 height 19
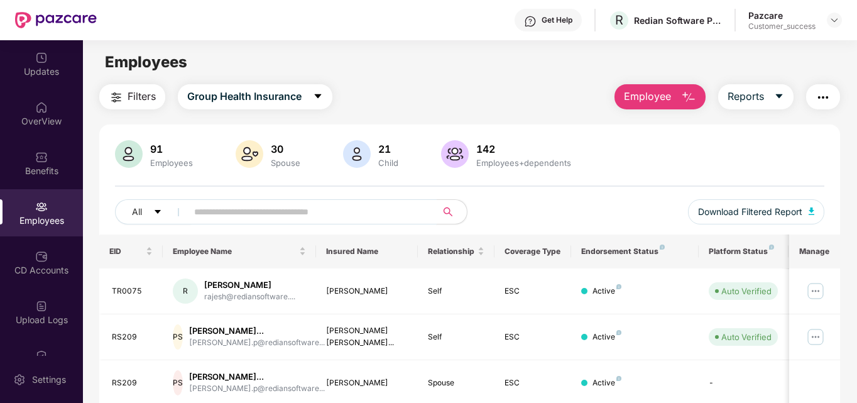
click at [386, 212] on input "text" at bounding box center [306, 211] width 225 height 19
paste input "**********"
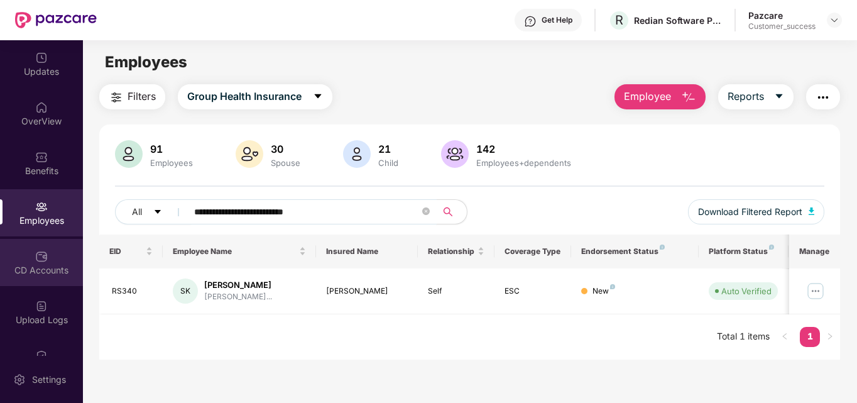
scroll to position [131, 0]
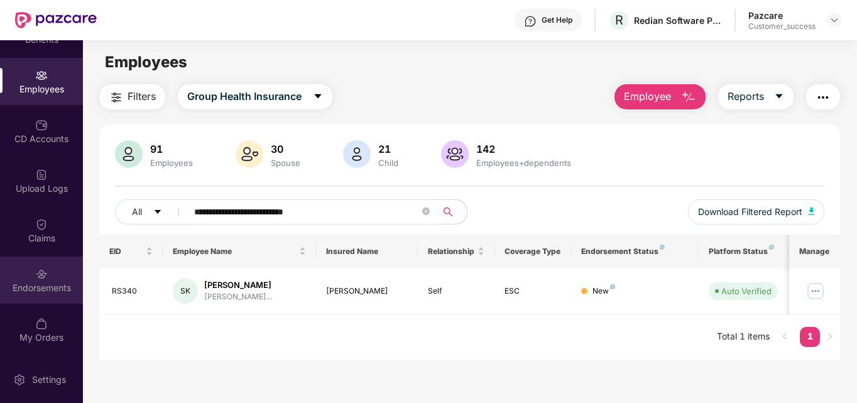
type input "**********"
click at [43, 266] on div at bounding box center [41, 272] width 13 height 13
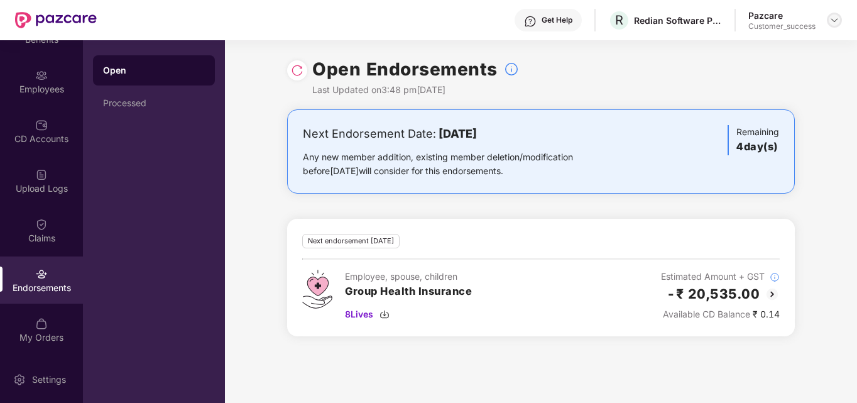
click at [832, 24] on img at bounding box center [834, 20] width 10 height 10
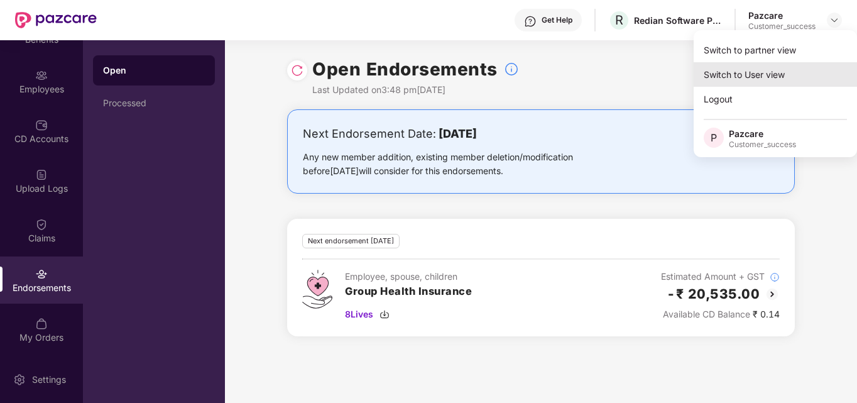
click at [788, 80] on div "Switch to User view" at bounding box center [774, 74] width 163 height 24
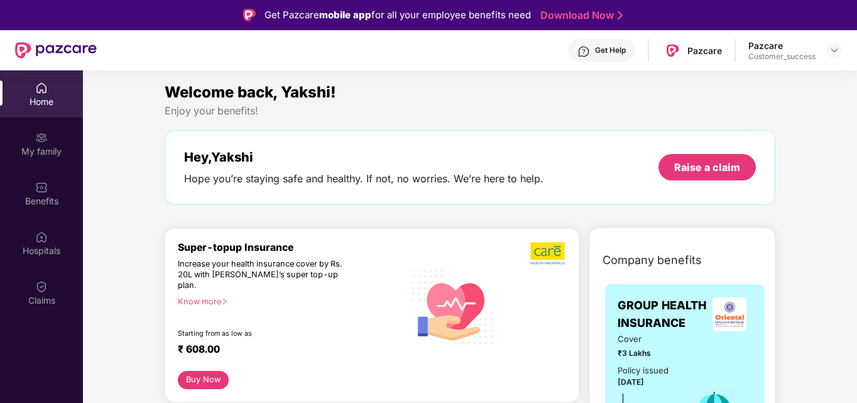
click at [614, 50] on div "Get Help" at bounding box center [610, 50] width 31 height 10
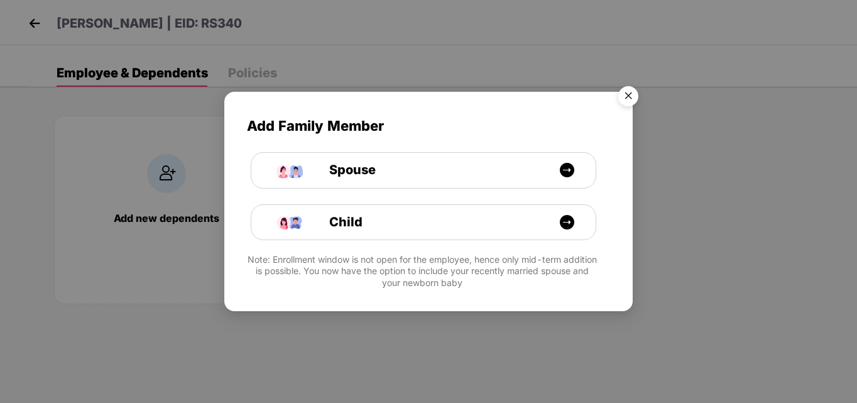
click at [626, 92] on img "Close" at bounding box center [628, 97] width 35 height 35
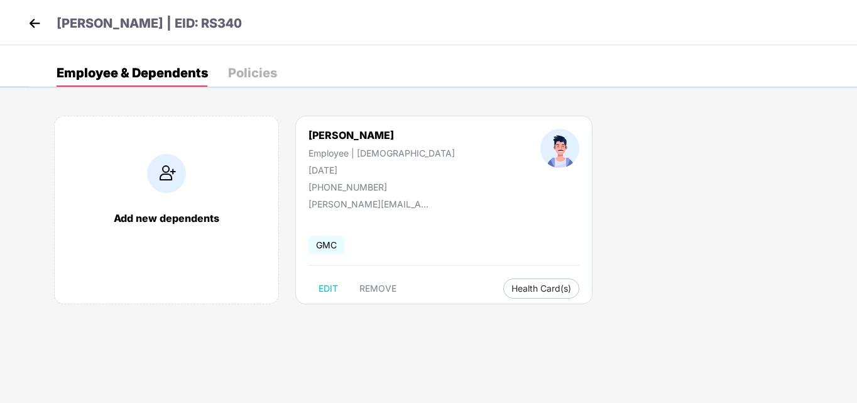
click at [80, 262] on div "Add new dependents" at bounding box center [166, 210] width 225 height 188
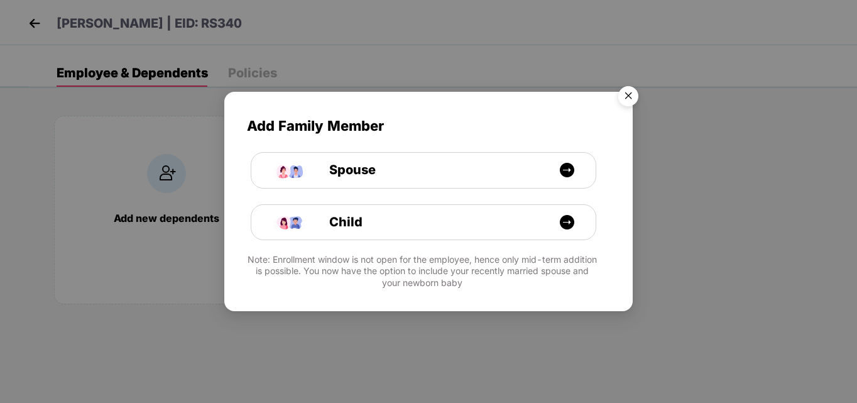
click at [628, 96] on img "Close" at bounding box center [628, 97] width 35 height 35
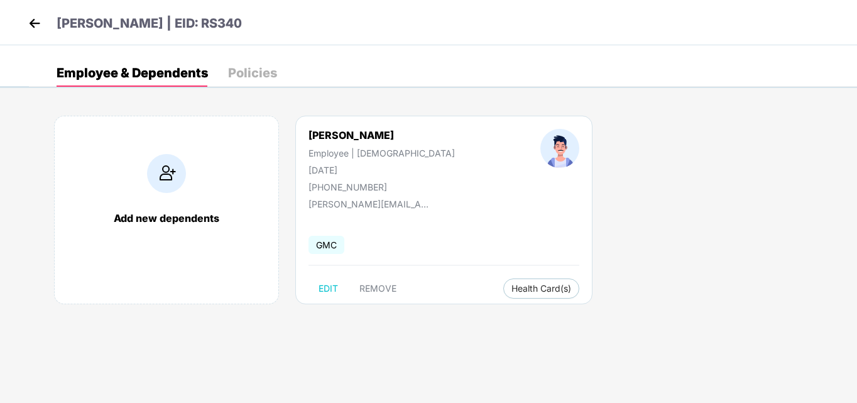
click at [62, 201] on div "Add new dependents" at bounding box center [166, 210] width 225 height 188
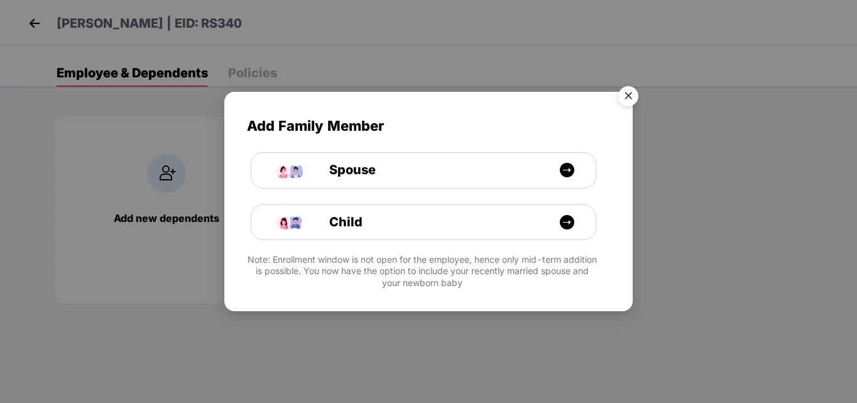
click at [627, 90] on img "Close" at bounding box center [628, 97] width 35 height 35
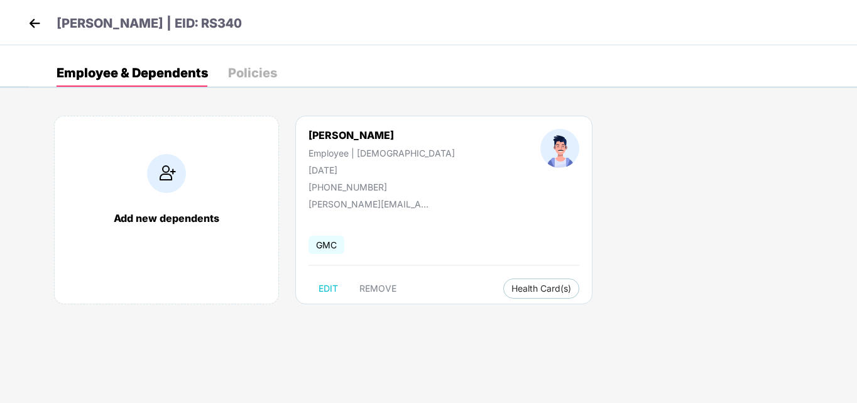
click at [16, 283] on body "Salman Khan | EID: RS340 Employee & Dependents Policies Add new dependents Salm…" at bounding box center [428, 201] width 857 height 403
click at [32, 18] on img at bounding box center [34, 23] width 19 height 19
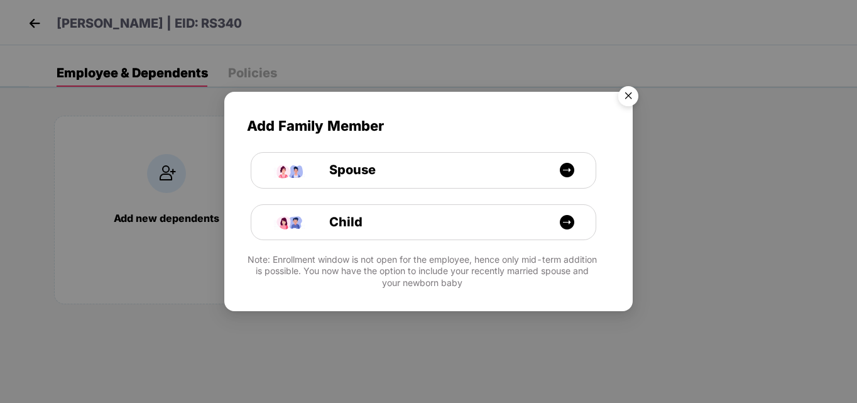
click at [632, 93] on img "Close" at bounding box center [628, 97] width 35 height 35
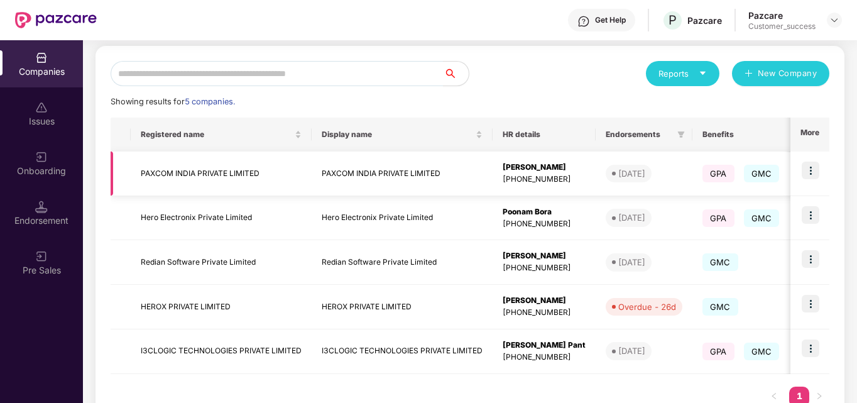
scroll to position [129, 0]
click at [805, 292] on td at bounding box center [809, 306] width 39 height 45
click at [805, 305] on img at bounding box center [810, 303] width 18 height 18
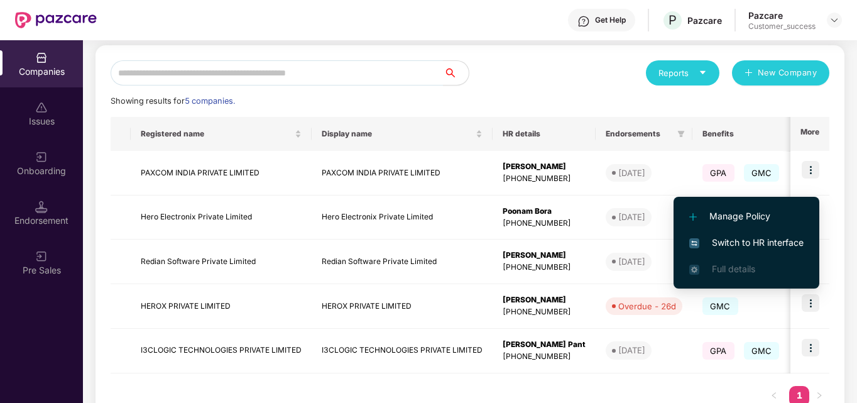
click at [754, 242] on span "Switch to HR interface" at bounding box center [746, 243] width 114 height 14
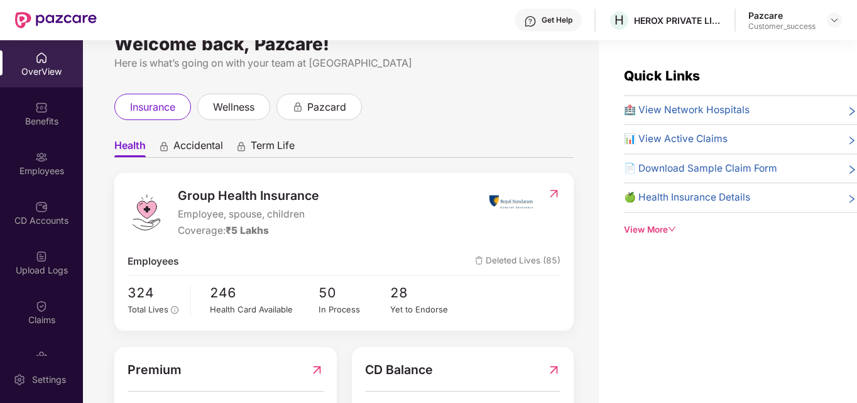
scroll to position [28, 0]
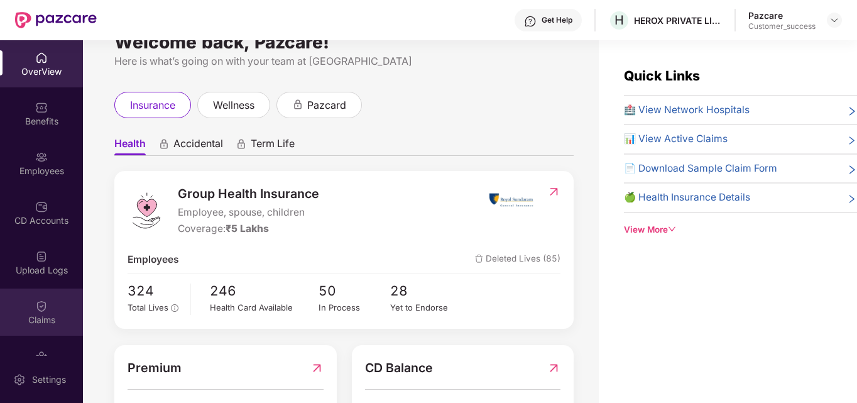
click at [38, 300] on img at bounding box center [41, 306] width 13 height 13
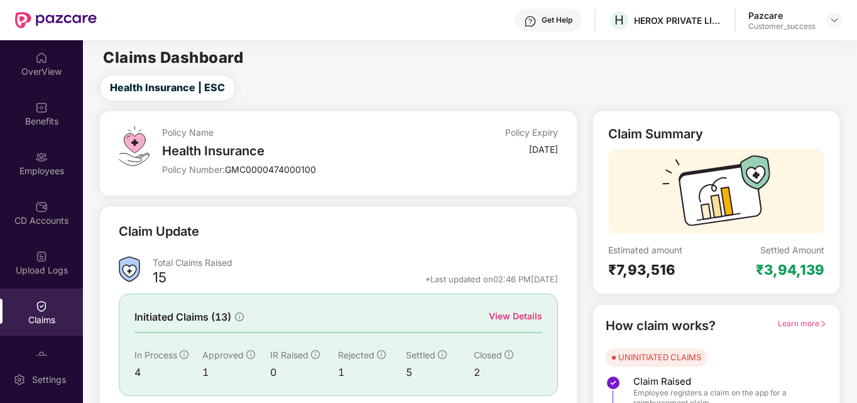
scroll to position [89, 0]
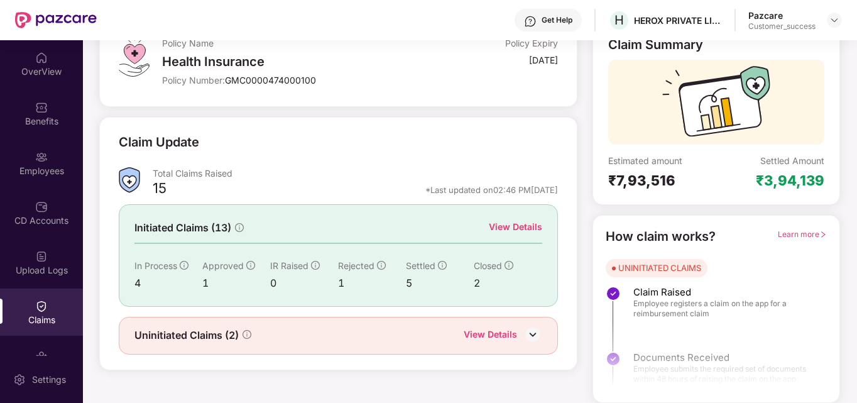
click at [496, 335] on div "View Details" at bounding box center [490, 335] width 53 height 16
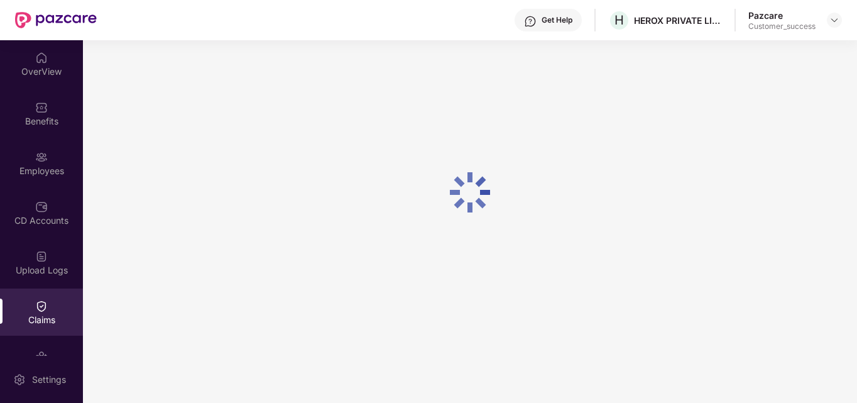
scroll to position [40, 0]
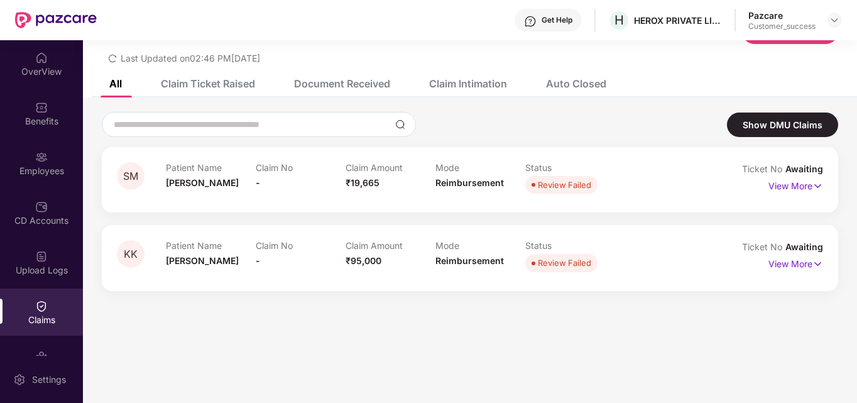
click at [789, 272] on div "View More" at bounding box center [795, 264] width 55 height 20
click at [789, 261] on p "View More" at bounding box center [795, 262] width 55 height 17
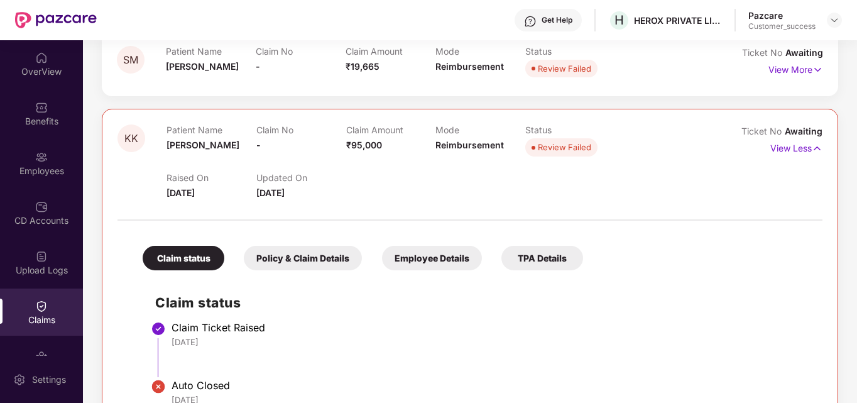
scroll to position [104, 0]
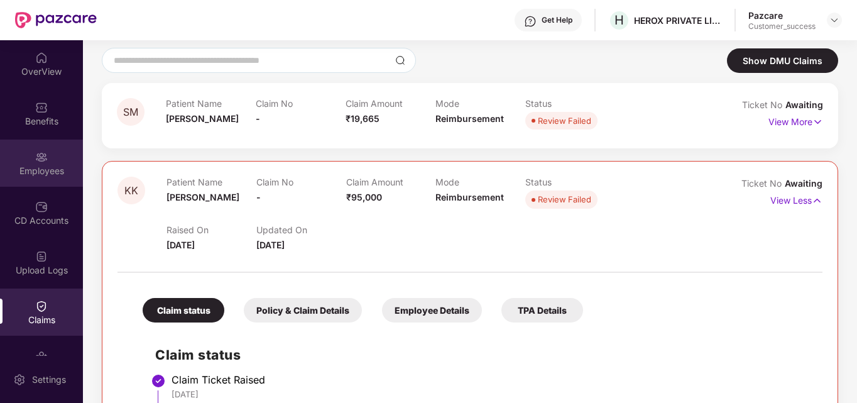
click at [46, 168] on div "Employees" at bounding box center [41, 171] width 83 height 13
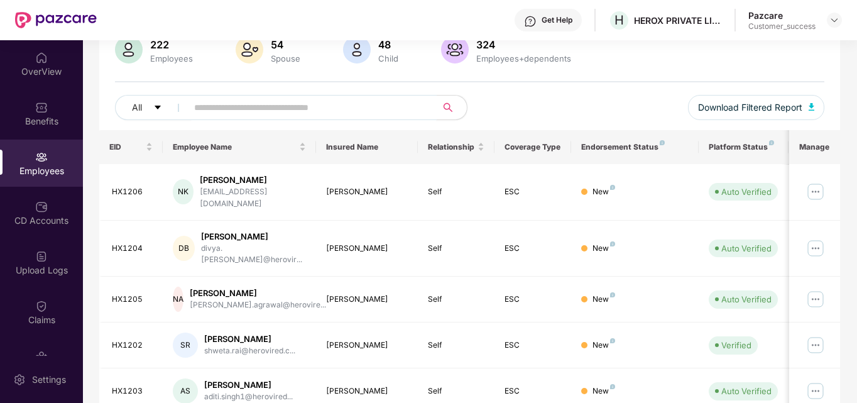
click at [269, 110] on input "text" at bounding box center [306, 107] width 225 height 19
type input "*****"
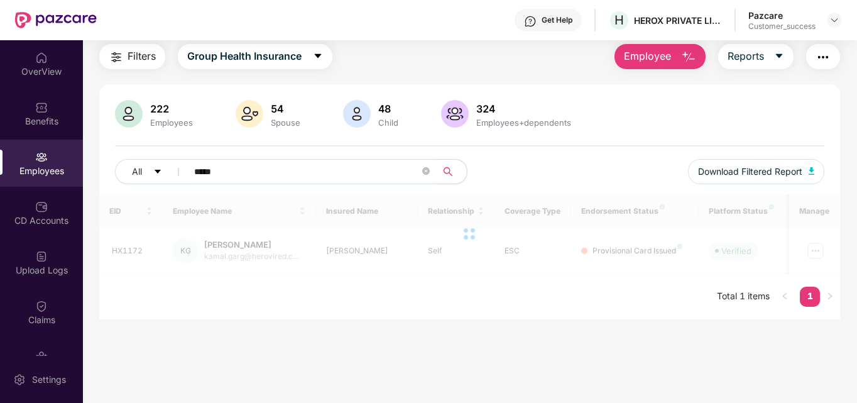
scroll to position [40, 0]
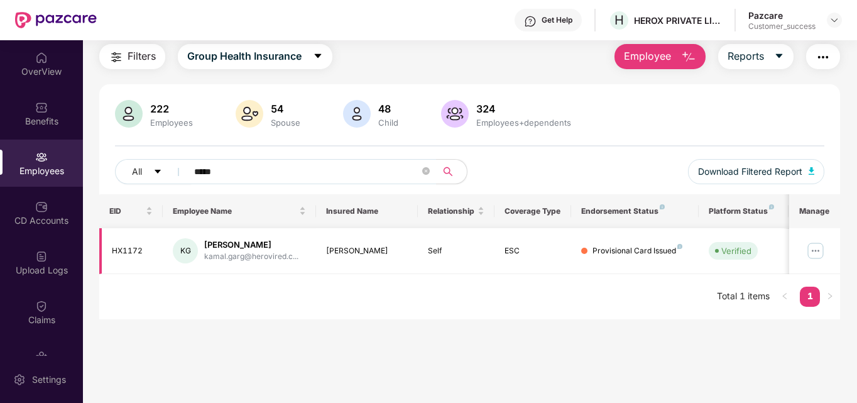
click at [817, 247] on img at bounding box center [815, 251] width 20 height 20
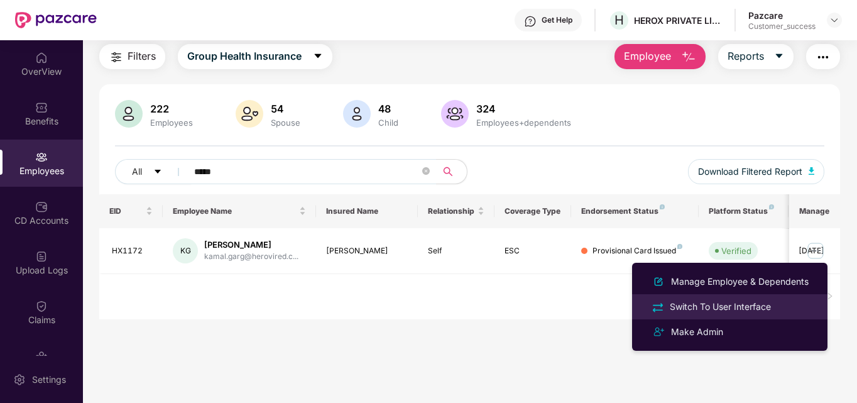
click at [714, 309] on div "Switch To User Interface" at bounding box center [720, 307] width 106 height 14
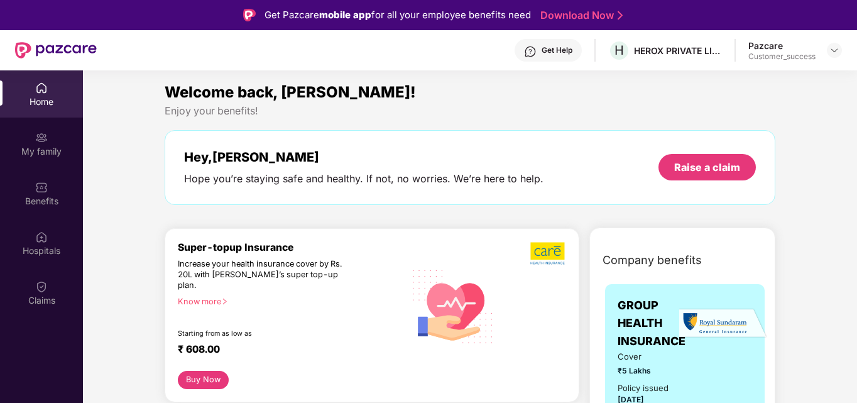
click at [43, 290] on img at bounding box center [41, 286] width 13 height 13
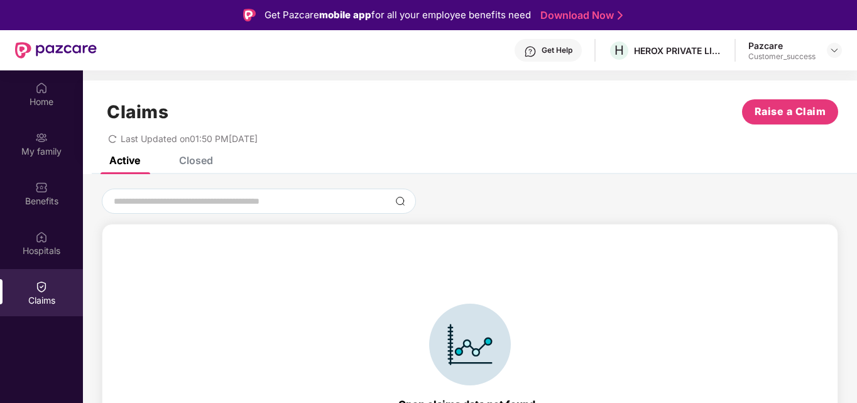
click at [203, 153] on div "Claims Raise a Claim Last Updated on 01:50 PM, 09 Sep 2025" at bounding box center [470, 118] width 774 height 76
click at [197, 156] on div "Closed" at bounding box center [196, 160] width 34 height 13
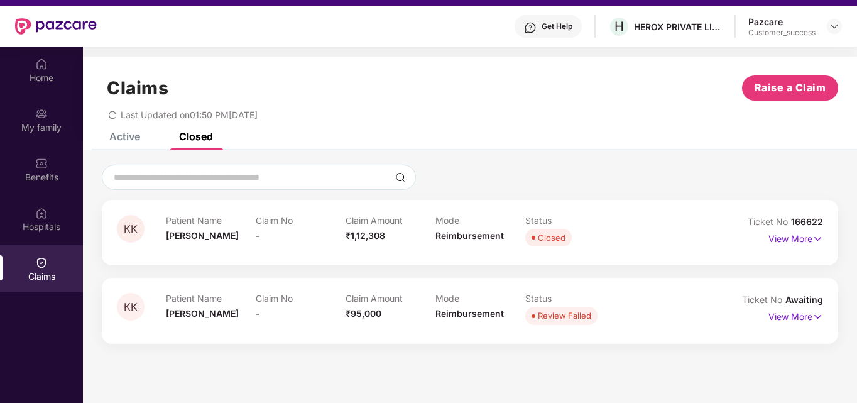
scroll to position [28, 0]
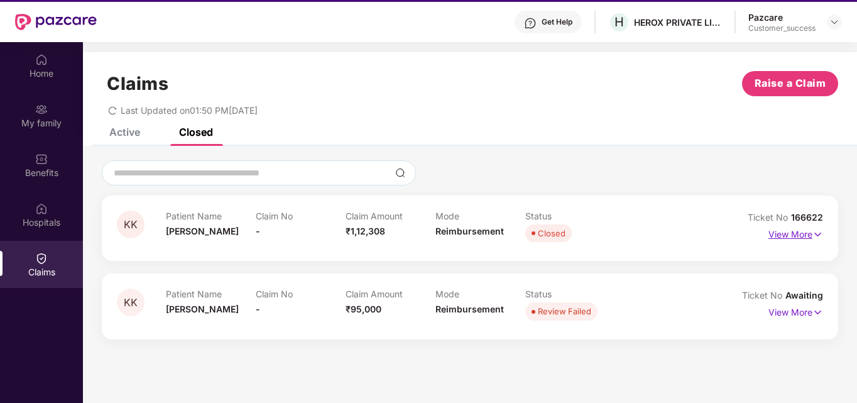
click at [799, 231] on p "View More" at bounding box center [795, 232] width 55 height 17
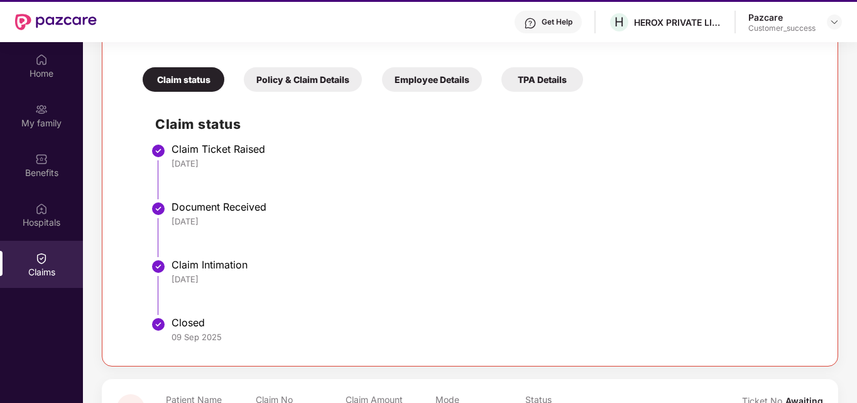
scroll to position [266, 0]
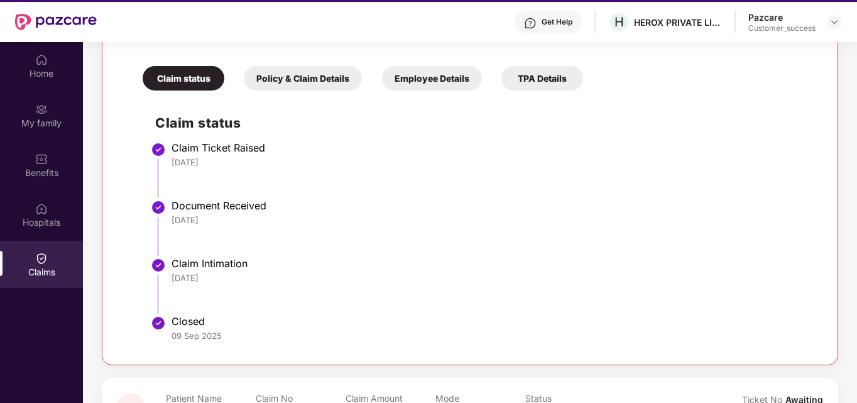
click at [342, 82] on div "Policy & Claim Details" at bounding box center [303, 78] width 118 height 24
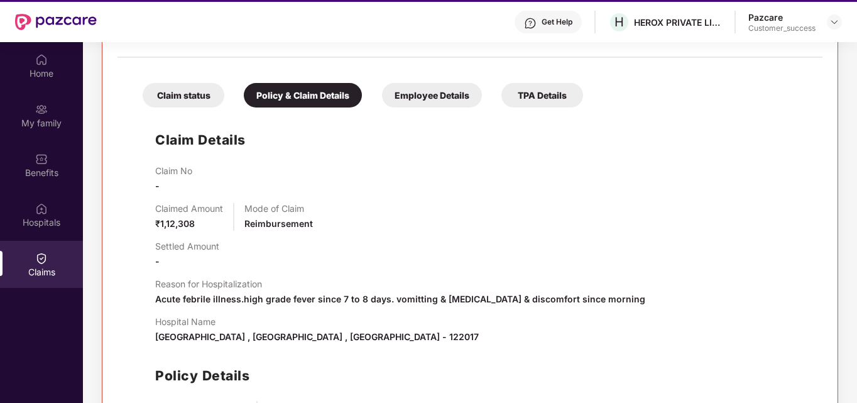
scroll to position [248, 0]
click at [429, 89] on div "Employee Details" at bounding box center [432, 96] width 100 height 24
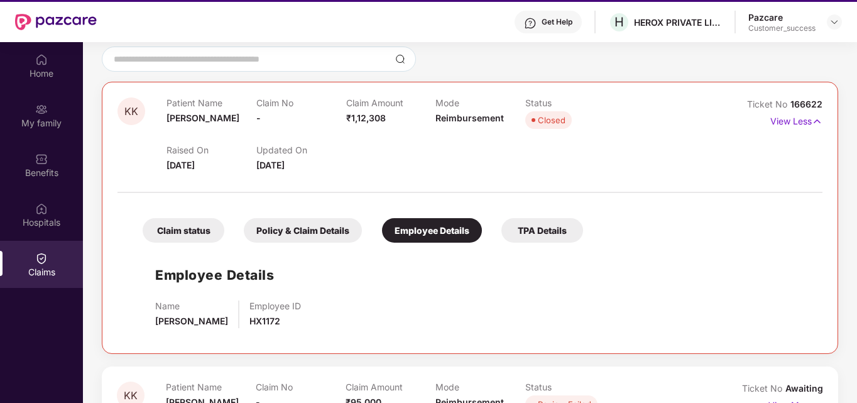
scroll to position [114, 0]
click at [542, 225] on div "TPA Details" at bounding box center [542, 230] width 82 height 24
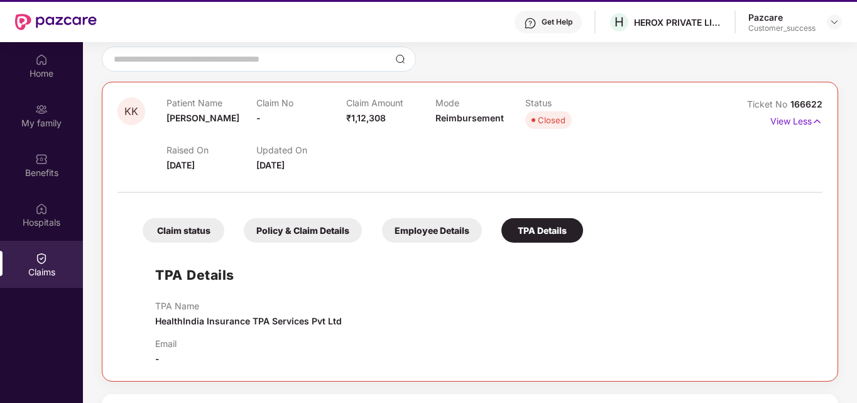
scroll to position [141, 0]
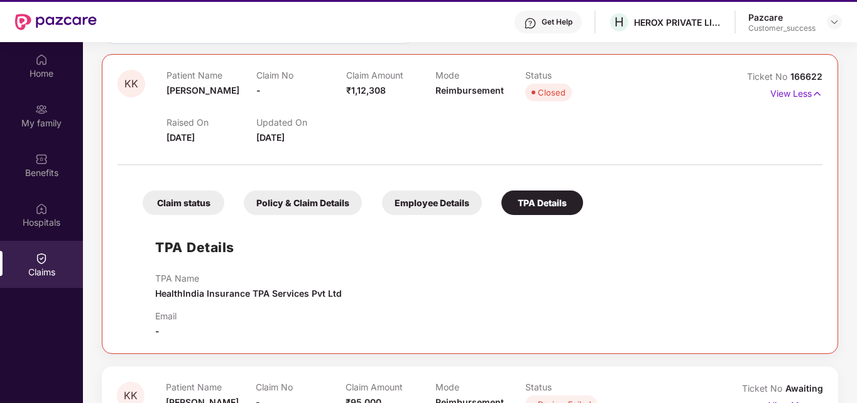
click at [207, 202] on div "Claim status" at bounding box center [184, 202] width 82 height 24
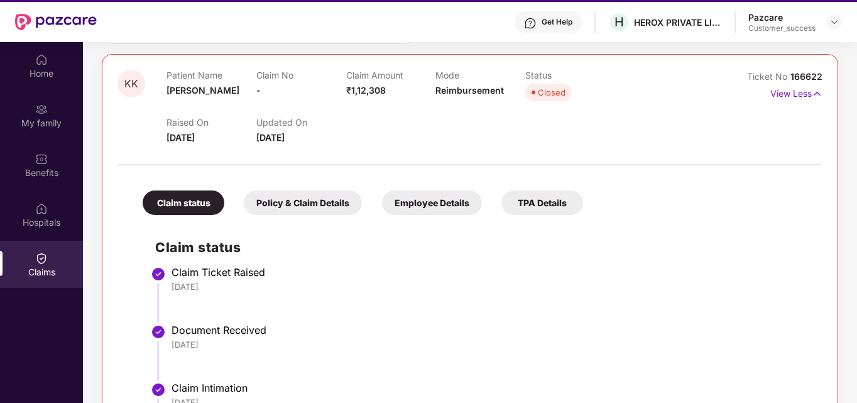
scroll to position [248, 0]
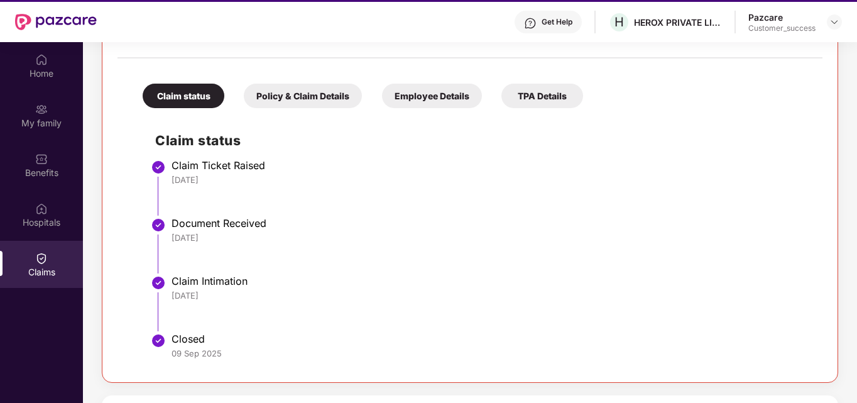
click at [321, 85] on div "Policy & Claim Details" at bounding box center [303, 96] width 118 height 24
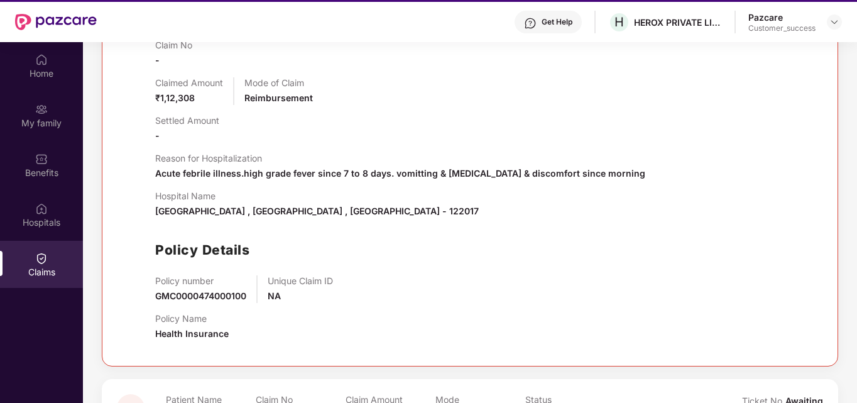
scroll to position [374, 0]
click at [224, 291] on span "GMC0000474000100" at bounding box center [200, 295] width 91 height 11
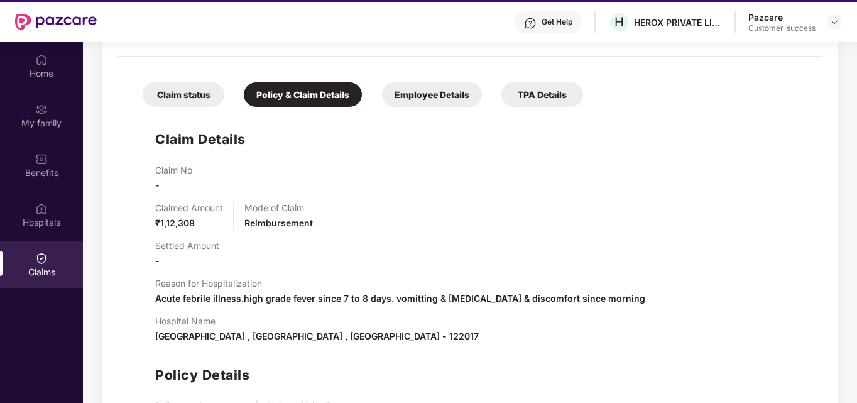
scroll to position [232, 0]
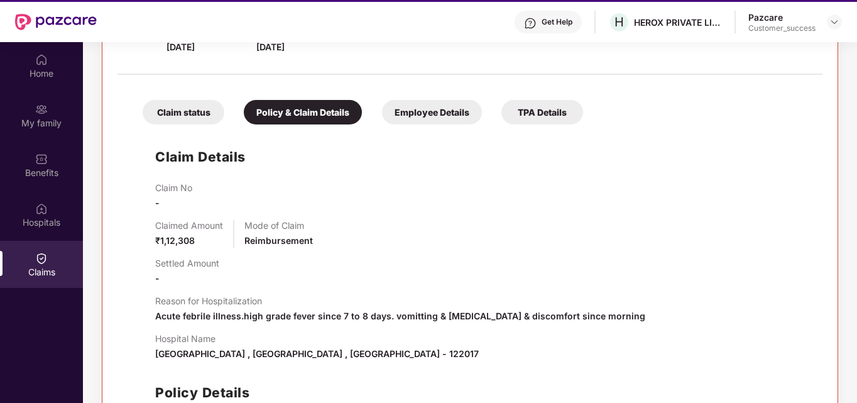
click at [249, 221] on p "Mode of Claim" at bounding box center [278, 225] width 68 height 11
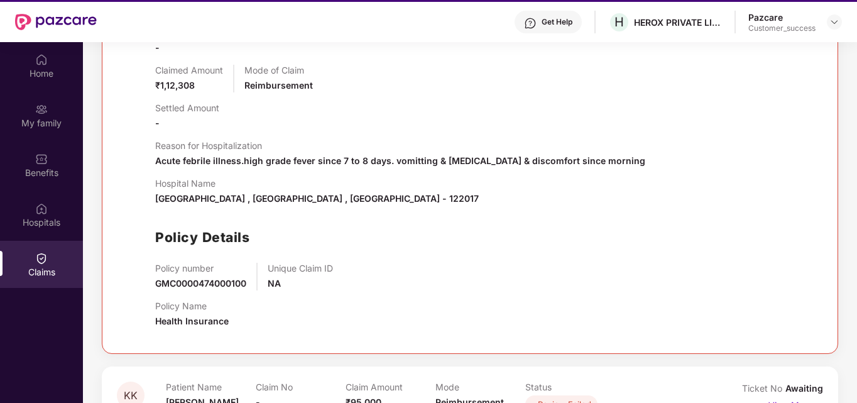
scroll to position [70, 0]
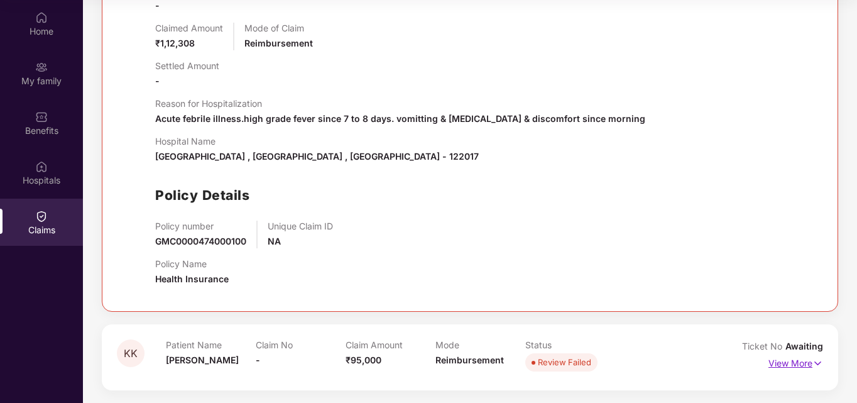
click at [776, 363] on p "View More" at bounding box center [795, 361] width 55 height 17
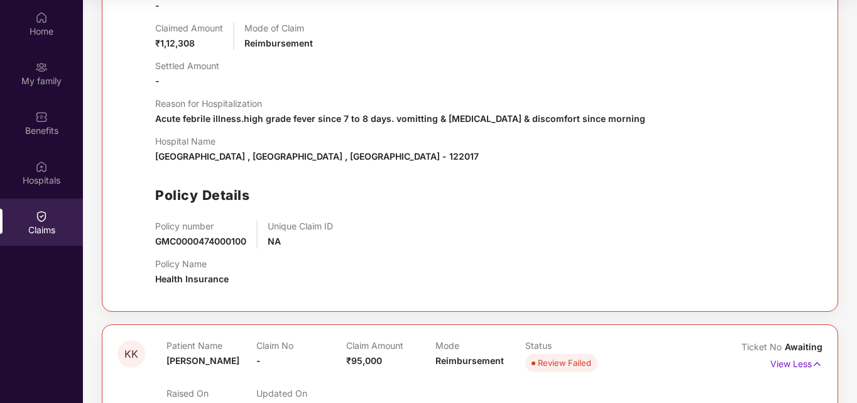
scroll to position [641, 0]
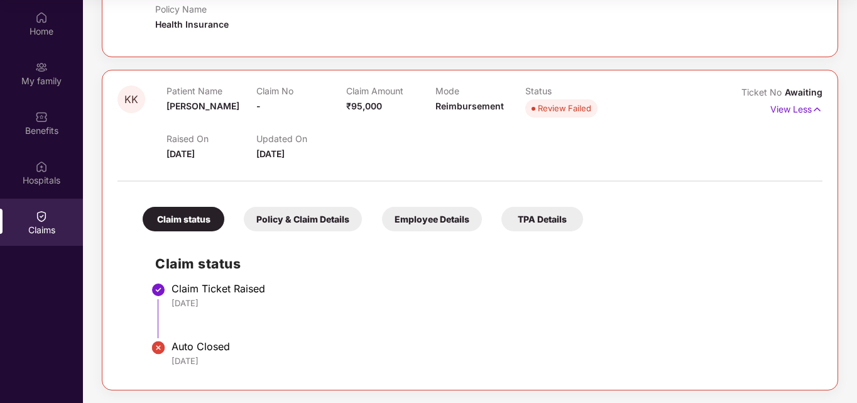
click at [293, 224] on div "Policy & Claim Details" at bounding box center [303, 219] width 118 height 24
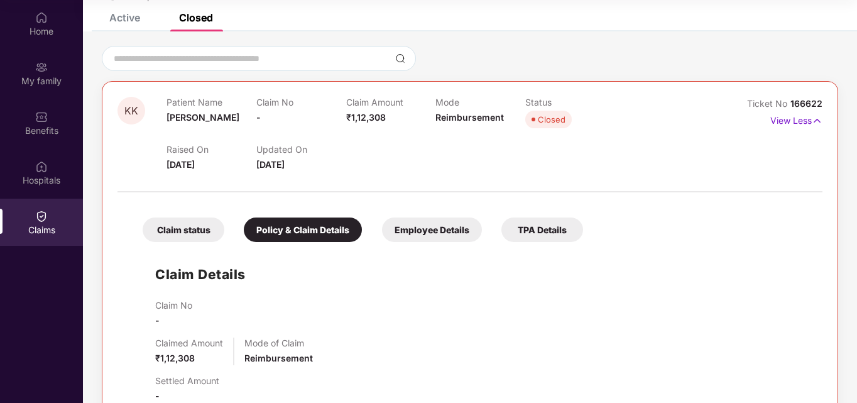
scroll to position [0, 0]
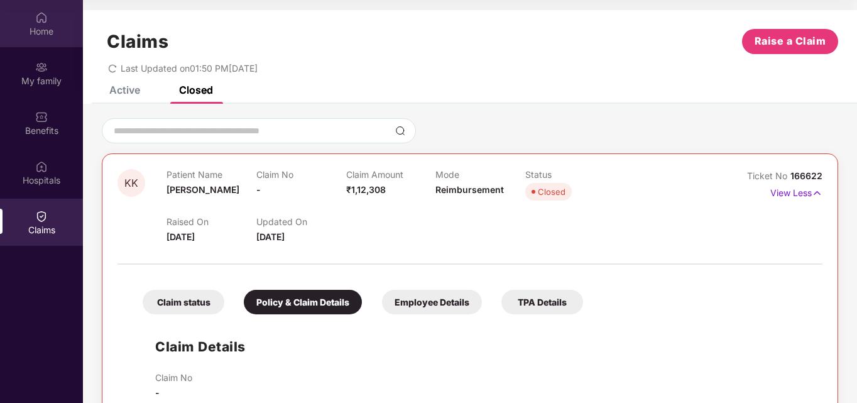
click at [38, 33] on div "Home" at bounding box center [41, 31] width 83 height 13
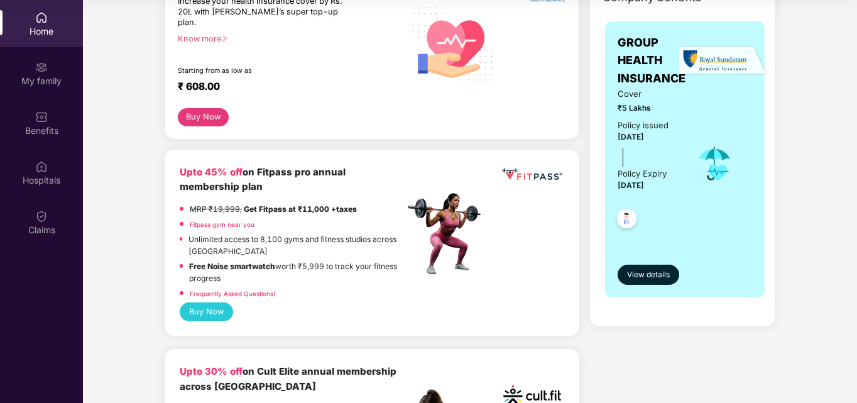
scroll to position [210, 0]
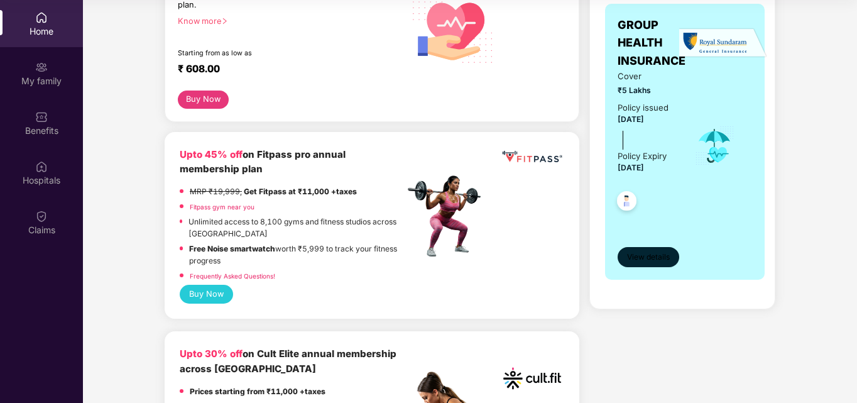
click at [636, 252] on span "View details" at bounding box center [648, 257] width 43 height 12
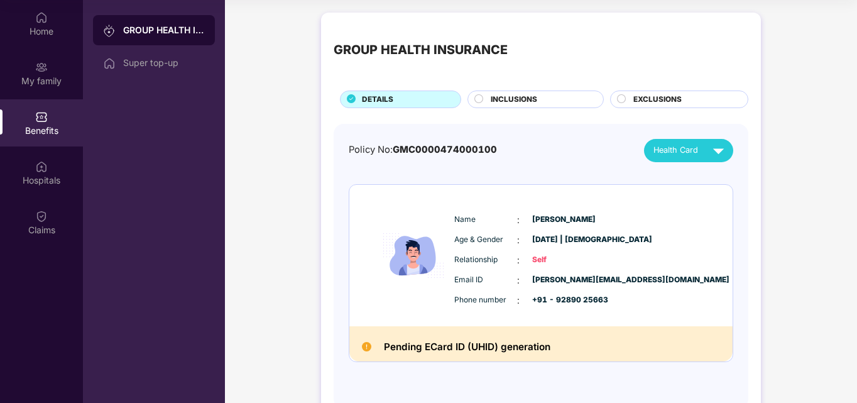
scroll to position [23, 0]
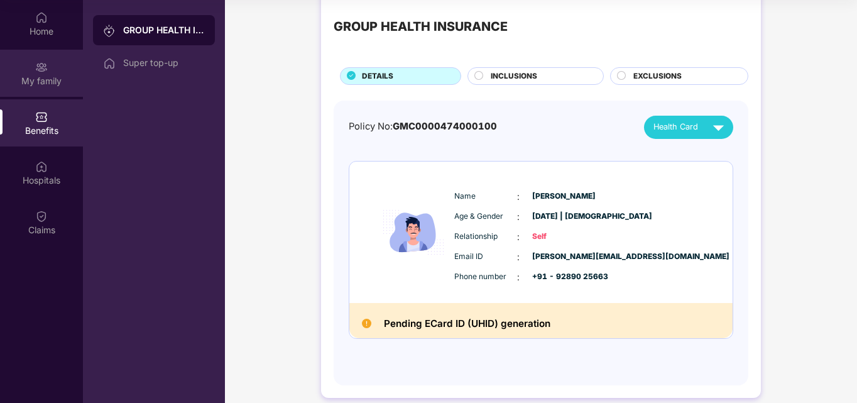
click at [43, 63] on img at bounding box center [41, 67] width 13 height 13
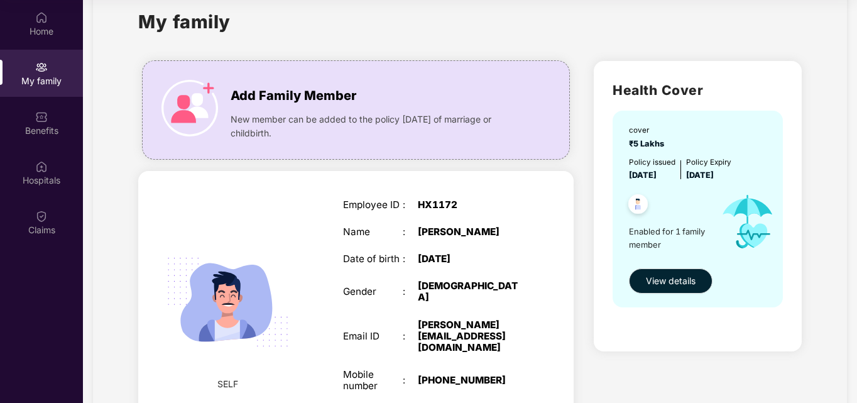
scroll to position [26, 0]
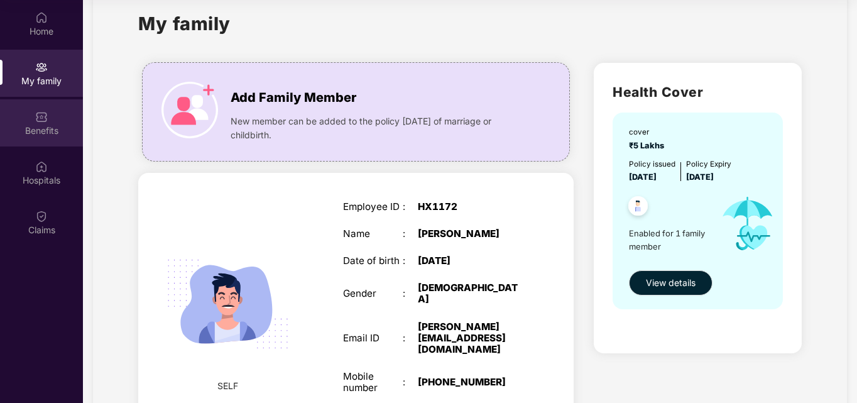
click at [38, 136] on div "Benefits" at bounding box center [41, 130] width 83 height 13
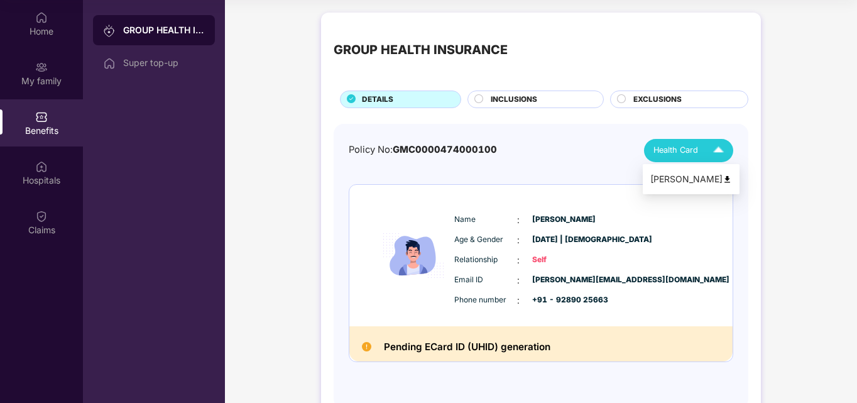
click at [721, 153] on img at bounding box center [718, 150] width 22 height 22
click at [543, 100] on div "INCLUSIONS" at bounding box center [540, 101] width 112 height 14
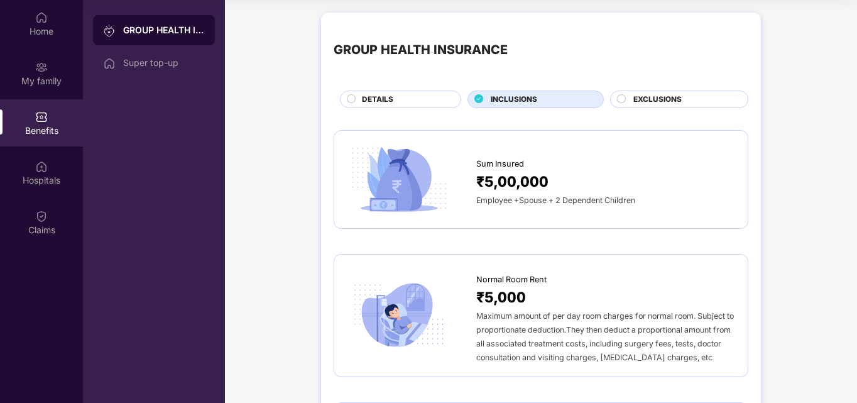
click at [407, 101] on div "DETAILS" at bounding box center [405, 101] width 99 height 14
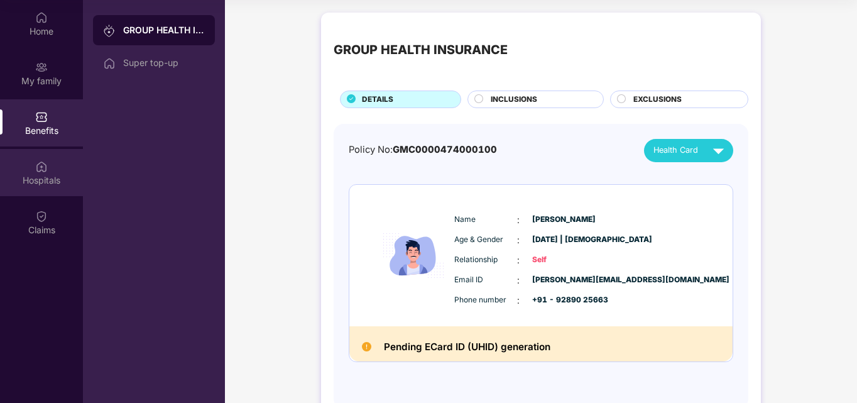
click at [45, 162] on img at bounding box center [41, 166] width 13 height 13
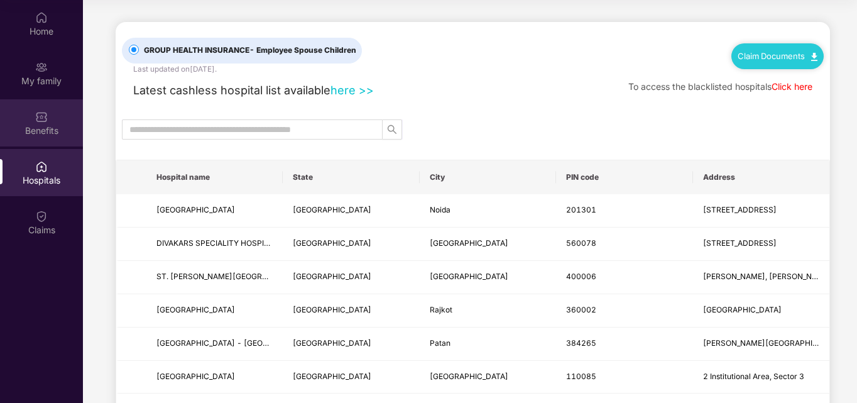
click at [43, 116] on img at bounding box center [41, 117] width 13 height 13
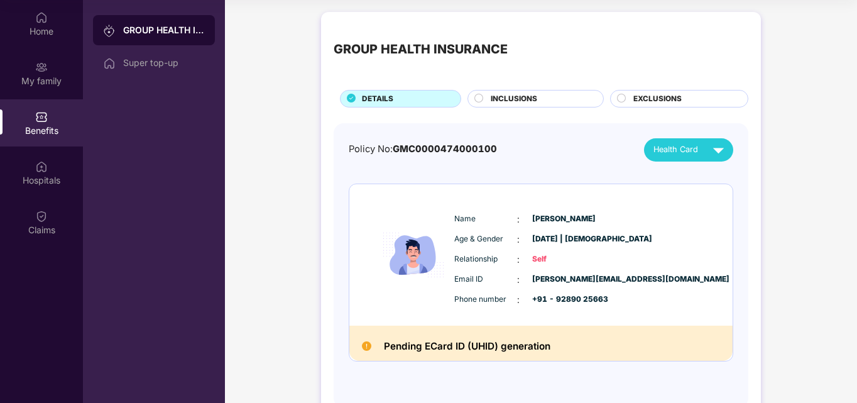
scroll to position [1, 0]
